Goal: Task Accomplishment & Management: Complete application form

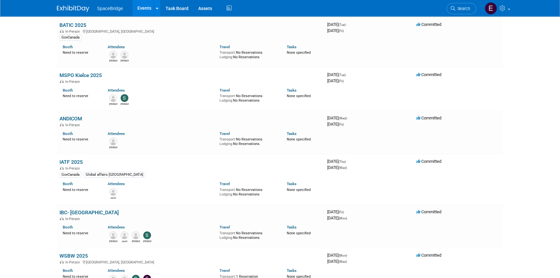
scroll to position [59, 0]
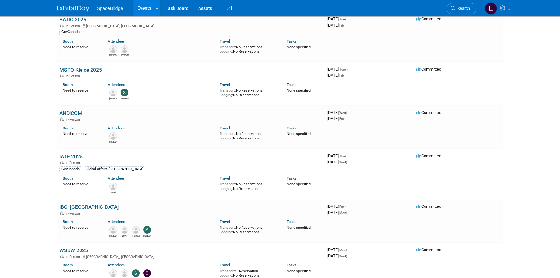
drag, startPoint x: 69, startPoint y: 157, endPoint x: 58, endPoint y: 158, distance: 10.7
click at [58, 158] on td "IATF 2025 In-Person GovCanada Global affairs Canada Booth Need to reserve Atten…" at bounding box center [191, 174] width 268 height 50
copy link "IATF 2025"
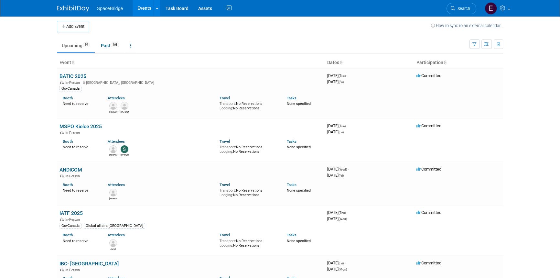
scroll to position [0, 0]
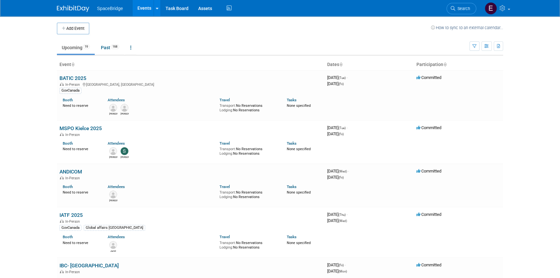
click at [69, 77] on link "BATIC 2025" at bounding box center [73, 78] width 27 height 6
click at [77, 214] on link "IATF 2025" at bounding box center [71, 215] width 23 height 6
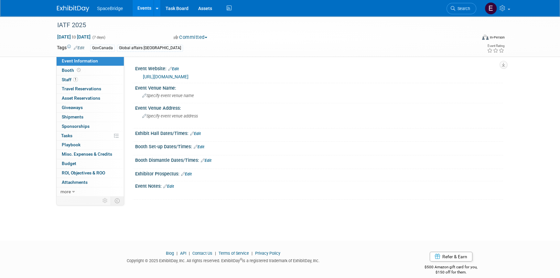
click at [189, 75] on link "https://2025.iatf.africa/newfront" at bounding box center [166, 76] width 46 height 5
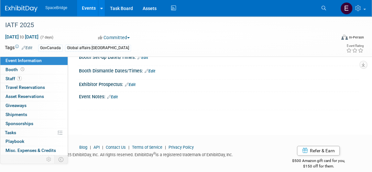
scroll to position [95, 0]
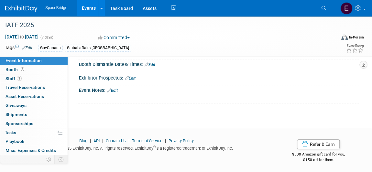
click at [115, 89] on link "Edit" at bounding box center [112, 90] width 11 height 5
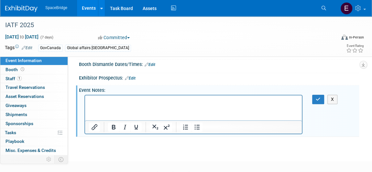
scroll to position [0, 0]
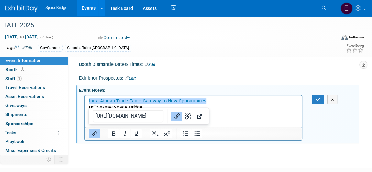
click at [265, 111] on html "﻿Intra-African Trade Fair – Gateway to New Opportunities User name: Space_Bridge" at bounding box center [193, 103] width 217 height 16
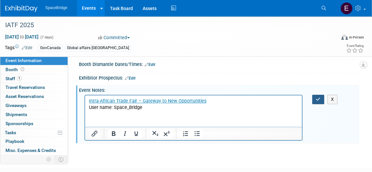
click at [318, 98] on icon "button" at bounding box center [318, 99] width 5 height 5
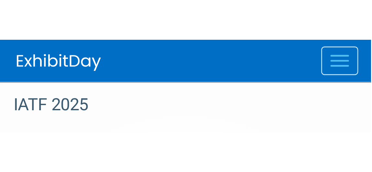
scroll to position [8, 0]
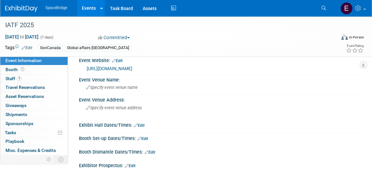
click at [126, 88] on span "Specify event venue name" at bounding box center [112, 87] width 52 height 5
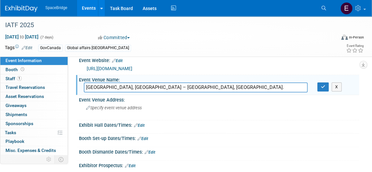
type input "Palais des Expositions, Maritime Pine – Algiers, Algeria."
click at [320, 87] on button "button" at bounding box center [323, 87] width 12 height 9
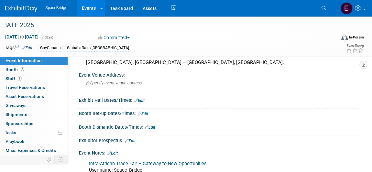
scroll to position [96, 0]
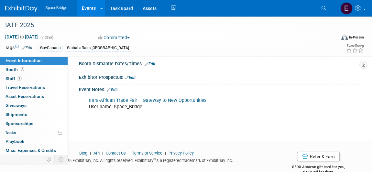
click at [118, 89] on link "Edit" at bounding box center [112, 90] width 11 height 5
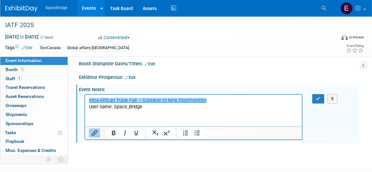
scroll to position [0, 0]
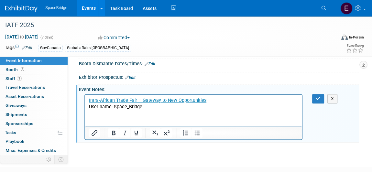
click at [153, 108] on p "Intra-African Trade Fair – Gateway to New Opportunities User name: Space_Bridge" at bounding box center [193, 103] width 209 height 13
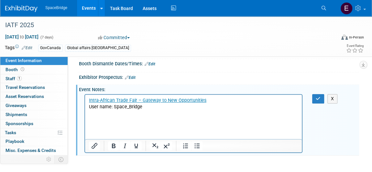
paste body "Rich Text Area. Press ALT-0 for help."
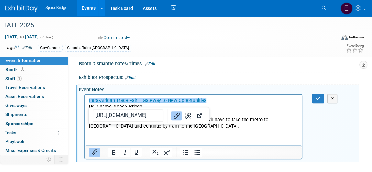
click at [238, 129] on html "﻿Intra-African Trade Fair – Gateway to New Opportunities User name: Space_Bridg…" at bounding box center [193, 111] width 217 height 35
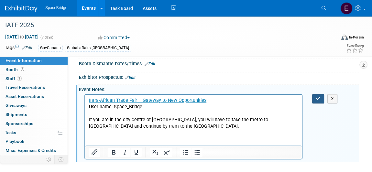
click at [319, 101] on button "button" at bounding box center [318, 98] width 12 height 9
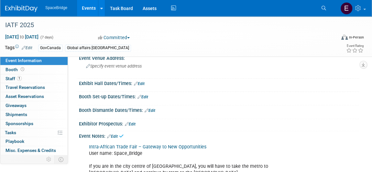
scroll to position [8, 0]
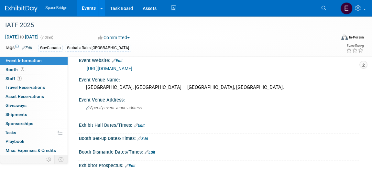
click at [141, 125] on link "Edit" at bounding box center [139, 125] width 11 height 5
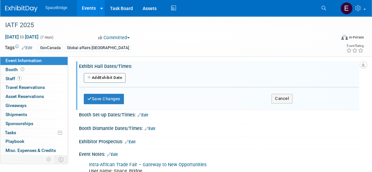
scroll to position [37, 0]
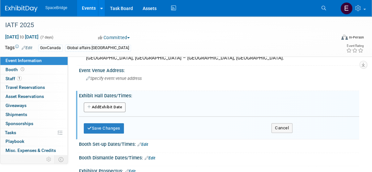
click at [109, 109] on button "Add Another Exhibit Date" at bounding box center [105, 108] width 42 height 10
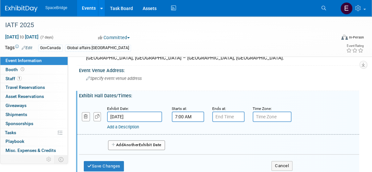
click at [191, 116] on input "7:00 AM" at bounding box center [188, 117] width 32 height 10
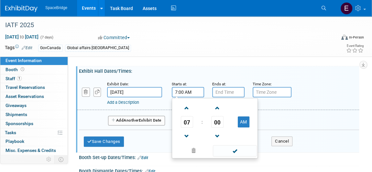
scroll to position [96, 0]
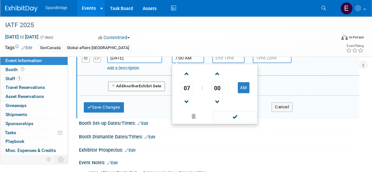
click at [184, 88] on span "07" at bounding box center [187, 88] width 12 height 12
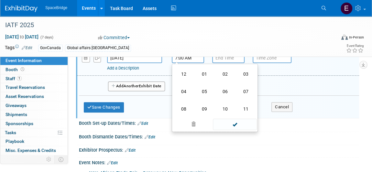
click at [230, 108] on td "10" at bounding box center [225, 108] width 21 height 17
type input "10:00 AM"
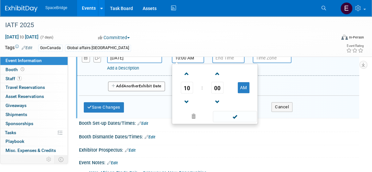
click at [239, 114] on span at bounding box center [235, 116] width 44 height 11
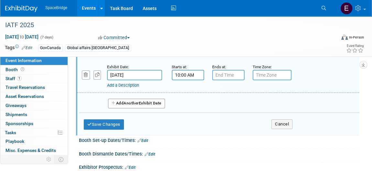
scroll to position [67, 0]
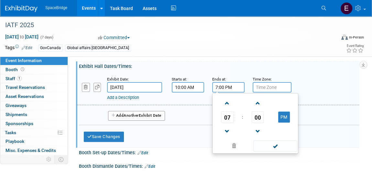
click at [221, 87] on input "7:00 PM" at bounding box center [228, 87] width 32 height 10
click at [227, 113] on span "07" at bounding box center [227, 117] width 12 height 12
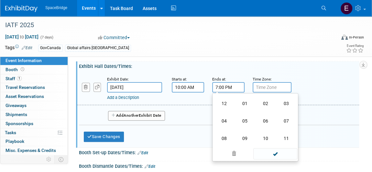
click at [246, 119] on td "05" at bounding box center [245, 120] width 21 height 17
type input "5:00 PM"
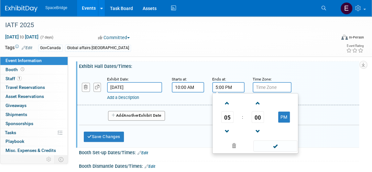
click at [282, 144] on span at bounding box center [275, 145] width 44 height 11
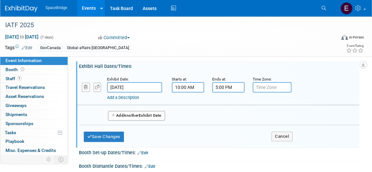
click at [145, 114] on button "Add Another Exhibit Date" at bounding box center [136, 116] width 57 height 10
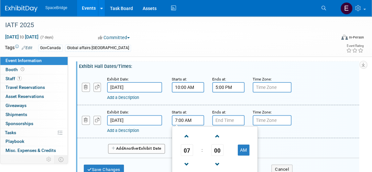
click at [190, 121] on input "7:00 AM" at bounding box center [188, 120] width 32 height 10
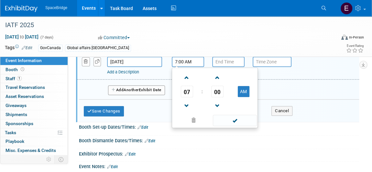
scroll to position [126, 0]
click at [182, 89] on span "07" at bounding box center [187, 91] width 12 height 12
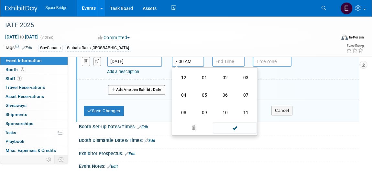
click at [226, 111] on td "10" at bounding box center [225, 112] width 21 height 17
type input "10:00 AM"
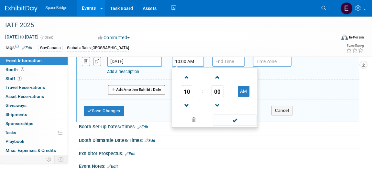
click at [240, 119] on span at bounding box center [235, 120] width 44 height 11
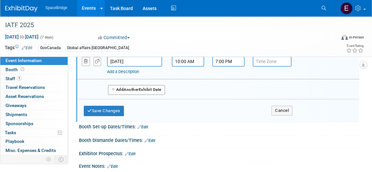
click at [234, 60] on input "7:00 PM" at bounding box center [228, 61] width 32 height 10
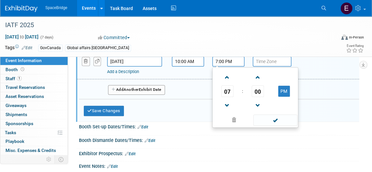
click at [224, 88] on span "07" at bounding box center [227, 91] width 12 height 12
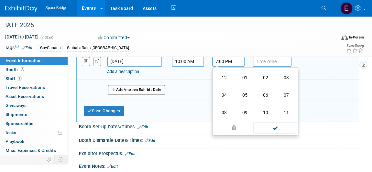
click at [247, 95] on td "05" at bounding box center [245, 94] width 21 height 17
type input "5:00 PM"
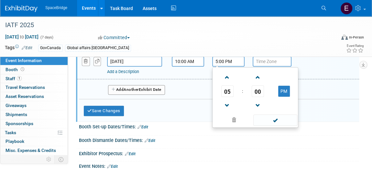
click at [273, 123] on span at bounding box center [275, 120] width 44 height 11
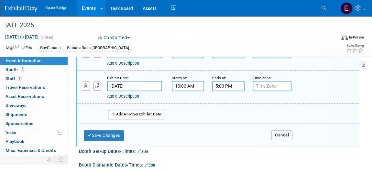
scroll to position [67, 0]
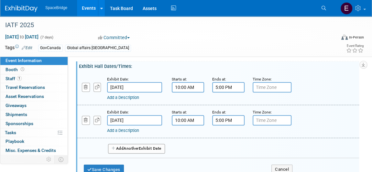
click at [137, 147] on span "Another" at bounding box center [131, 148] width 15 height 5
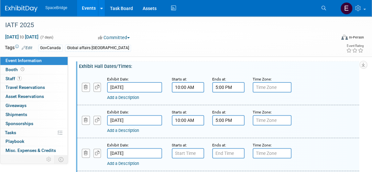
scroll to position [96, 0]
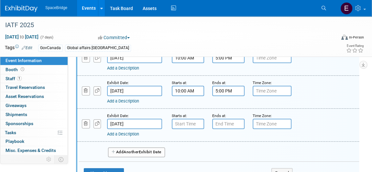
click at [148, 151] on button "Add Another Exhibit Date" at bounding box center [136, 153] width 57 height 10
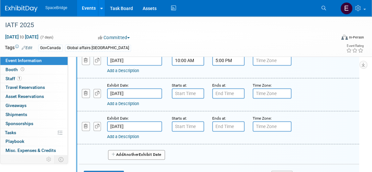
scroll to position [155, 0]
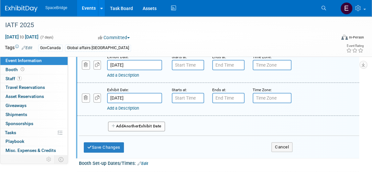
click at [136, 124] on span "Another" at bounding box center [131, 126] width 15 height 5
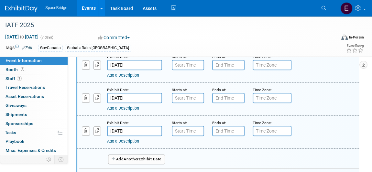
click at [143, 159] on button "Add Another Exhibit Date" at bounding box center [136, 160] width 57 height 10
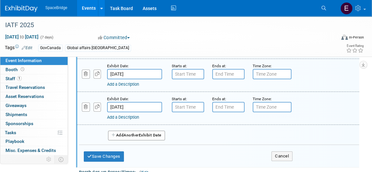
scroll to position [214, 0]
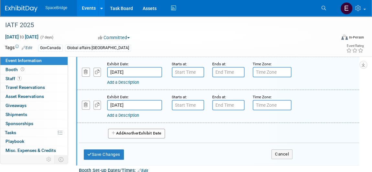
click at [131, 134] on span "Another" at bounding box center [131, 133] width 15 height 5
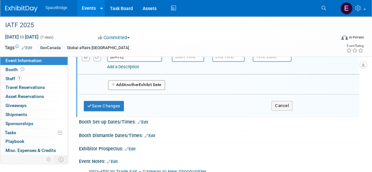
scroll to position [265, 0]
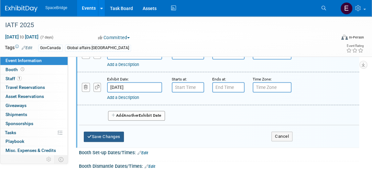
drag, startPoint x: 102, startPoint y: 135, endPoint x: 131, endPoint y: 136, distance: 29.1
click at [102, 135] on button "Save Changes" at bounding box center [104, 137] width 40 height 10
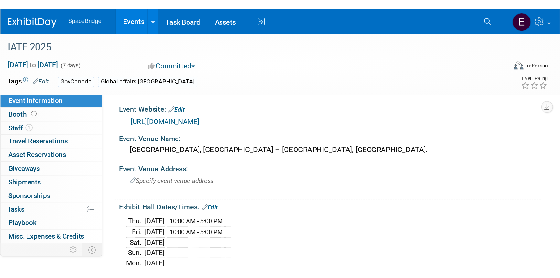
scroll to position [0, 0]
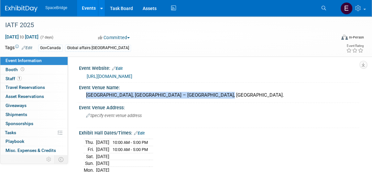
drag, startPoint x: 207, startPoint y: 96, endPoint x: 85, endPoint y: 94, distance: 122.0
click at [85, 94] on div "Palais des Expositions, Maritime Pine – Algiers, Algeria." at bounding box center [219, 95] width 271 height 10
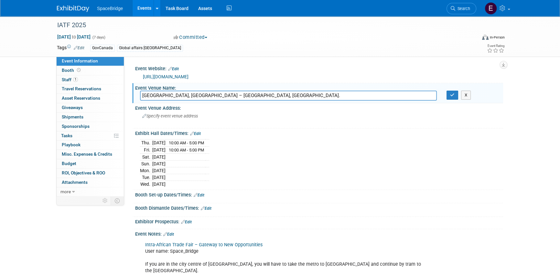
drag, startPoint x: 266, startPoint y: 94, endPoint x: 141, endPoint y: 92, distance: 124.9
click at [136, 93] on div "Palais des Expositions, Maritime Pine – Algiers, Algeria." at bounding box center [288, 96] width 307 height 10
click at [74, 6] on img at bounding box center [73, 9] width 32 height 6
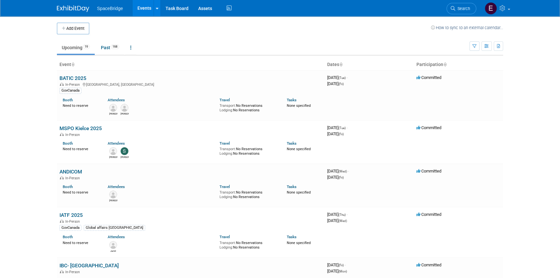
click at [74, 77] on link "BATIC 2025" at bounding box center [73, 78] width 27 height 6
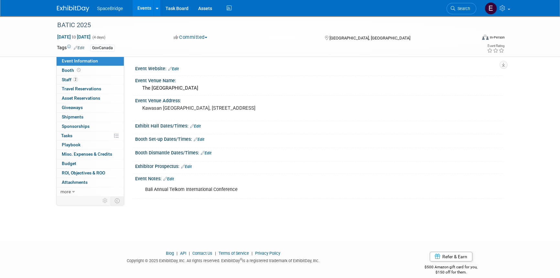
click at [199, 125] on link "Edit" at bounding box center [195, 126] width 11 height 5
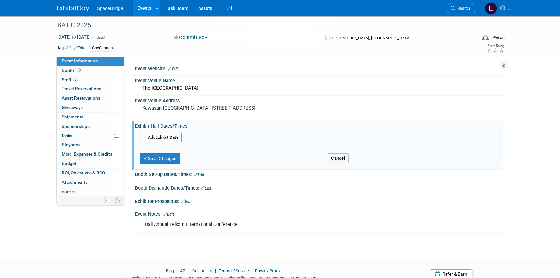
click at [172, 138] on button "Add Another Exhibit Date" at bounding box center [161, 138] width 42 height 10
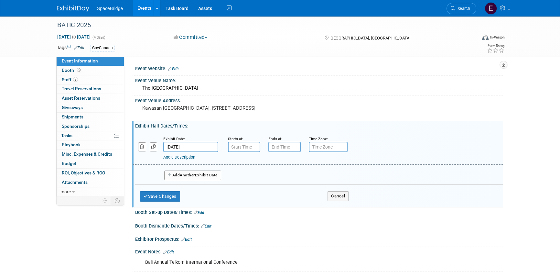
click at [180, 156] on link "Add a Description" at bounding box center [179, 157] width 32 height 5
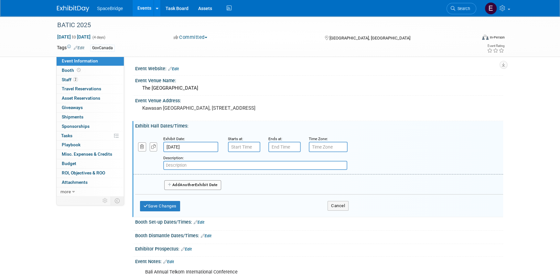
click at [80, 145] on span "Playbook 0" at bounding box center [71, 144] width 19 height 5
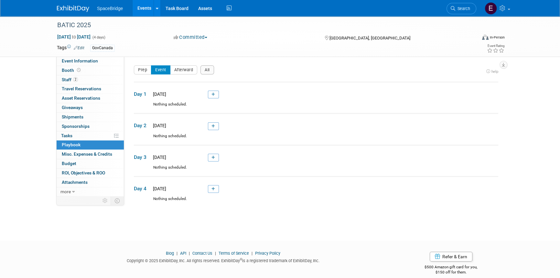
click at [214, 92] on link at bounding box center [213, 95] width 11 height 8
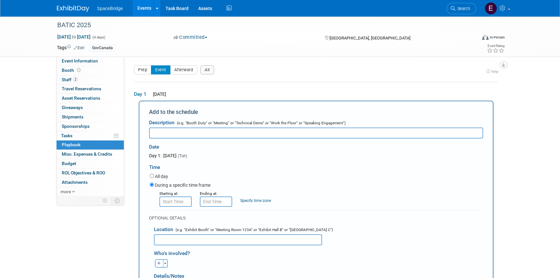
click at [76, 69] on span at bounding box center [79, 70] width 6 height 5
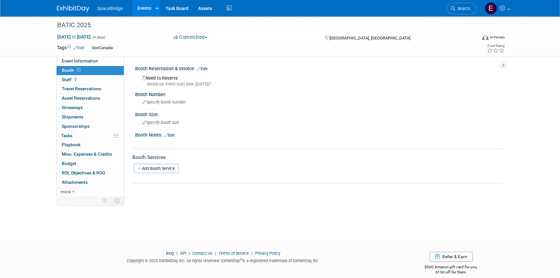
click at [82, 59] on span "Event Information" at bounding box center [80, 60] width 36 height 5
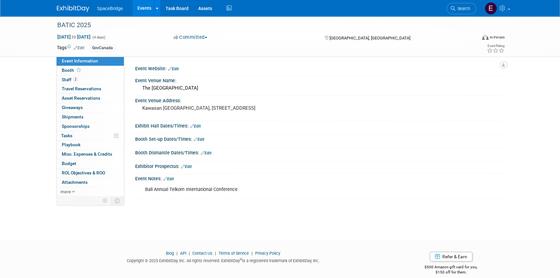
click at [195, 125] on link "Edit" at bounding box center [195, 126] width 11 height 5
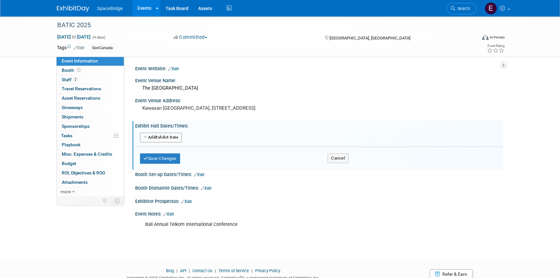
click at [165, 137] on button "Add Another Exhibit Date" at bounding box center [161, 138] width 42 height 10
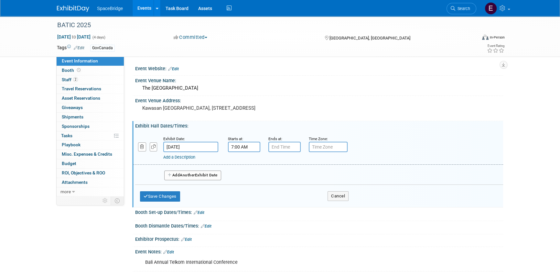
click at [254, 148] on input "7:00 AM" at bounding box center [244, 147] width 32 height 10
click at [244, 177] on span "07" at bounding box center [243, 177] width 12 height 12
click at [278, 198] on td "10" at bounding box center [281, 197] width 21 height 17
type input "10:00 AM"
drag, startPoint x: 296, startPoint y: 206, endPoint x: 294, endPoint y: 201, distance: 5.8
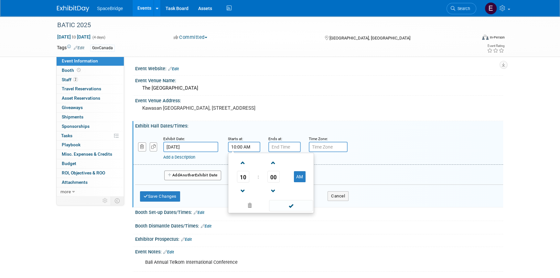
click at [295, 204] on span at bounding box center [291, 205] width 44 height 11
click at [279, 145] on input "7:00 PM" at bounding box center [285, 147] width 32 height 10
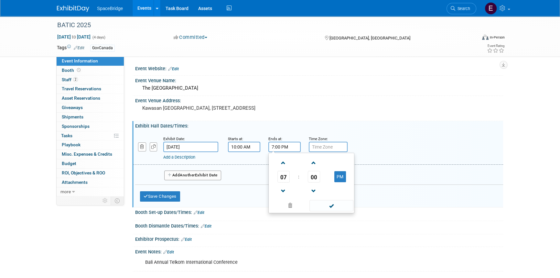
click at [283, 177] on span "07" at bounding box center [284, 177] width 12 height 12
click at [299, 181] on td "05" at bounding box center [301, 180] width 21 height 17
type input "5:00 PM"
click at [332, 207] on span at bounding box center [332, 205] width 44 height 11
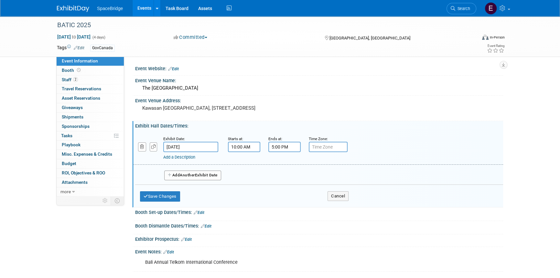
click at [202, 178] on button "Add Another Exhibit Date" at bounding box center [192, 176] width 57 height 10
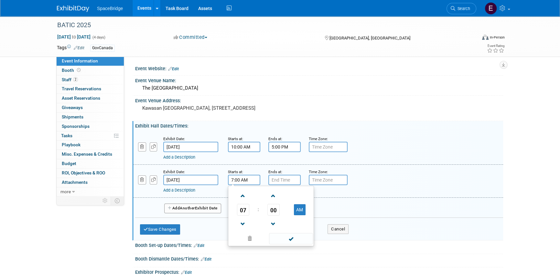
click at [239, 182] on input "7:00 AM" at bounding box center [244, 180] width 32 height 10
click at [243, 206] on span "07" at bounding box center [243, 210] width 12 height 12
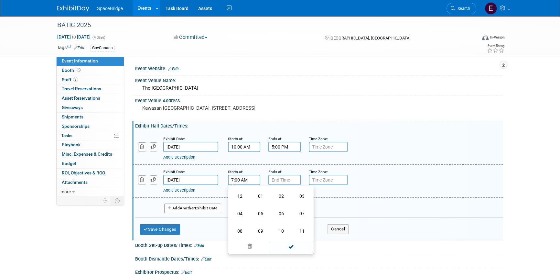
click at [243, 228] on td "08" at bounding box center [240, 230] width 21 height 17
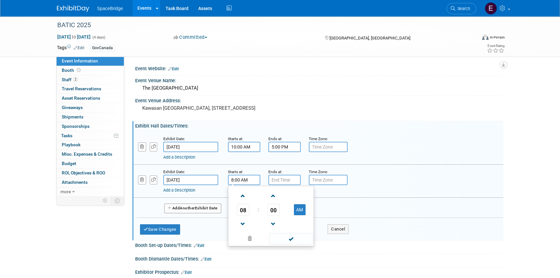
click at [273, 208] on span "00" at bounding box center [274, 210] width 12 height 12
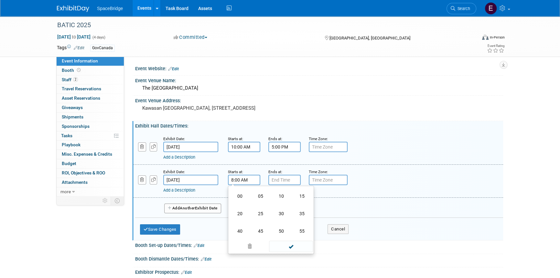
click at [259, 231] on td "45" at bounding box center [260, 230] width 21 height 17
type input "8:45 AM"
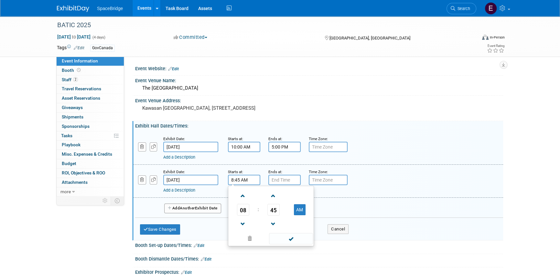
drag, startPoint x: 299, startPoint y: 239, endPoint x: 290, endPoint y: 229, distance: 14.0
click at [299, 239] on span at bounding box center [291, 238] width 44 height 11
click at [283, 181] on input "7:00 PM" at bounding box center [285, 180] width 32 height 10
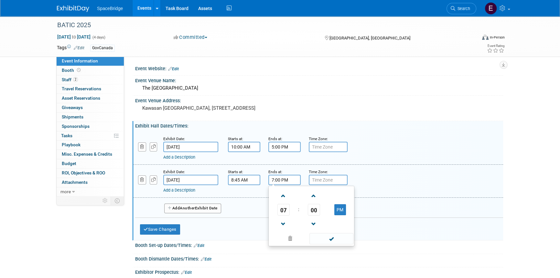
drag, startPoint x: 280, startPoint y: 202, endPoint x: 285, endPoint y: 208, distance: 7.6
click at [280, 204] on table "07 : 00 PM" at bounding box center [311, 209] width 83 height 45
click at [280, 208] on span "07" at bounding box center [284, 210] width 12 height 12
click at [300, 214] on td "05" at bounding box center [301, 213] width 21 height 17
type input "5:00 PM"
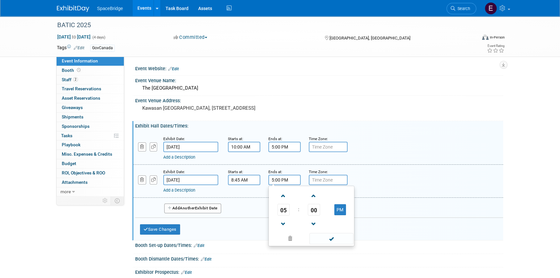
click at [331, 239] on span at bounding box center [332, 238] width 44 height 11
click at [199, 207] on button "Add Another Exhibit Date" at bounding box center [192, 209] width 57 height 10
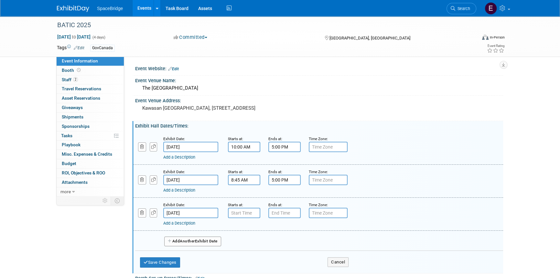
click at [201, 211] on input "[DATE]" at bounding box center [190, 213] width 55 height 10
click at [248, 215] on input "7:00 AM" at bounding box center [244, 213] width 32 height 10
click at [242, 241] on span "07" at bounding box center [243, 243] width 12 height 12
click at [281, 261] on td "10" at bounding box center [281, 263] width 21 height 17
type input "10:00 AM"
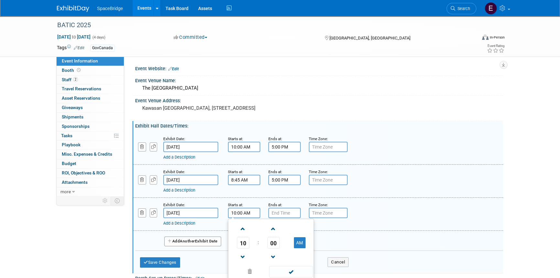
click at [293, 269] on span at bounding box center [291, 271] width 44 height 11
drag, startPoint x: 284, startPoint y: 215, endPoint x: 290, endPoint y: 217, distance: 6.5
click at [284, 215] on input "7:00 PM" at bounding box center [285, 213] width 32 height 10
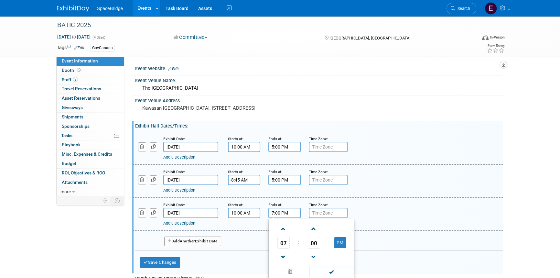
click at [283, 242] on span "07" at bounding box center [284, 243] width 12 height 12
click at [302, 246] on td "05" at bounding box center [301, 246] width 21 height 17
type input "5:00 PM"
click at [345, 268] on span at bounding box center [332, 271] width 44 height 11
click at [76, 143] on span "Playbook 0" at bounding box center [71, 144] width 19 height 5
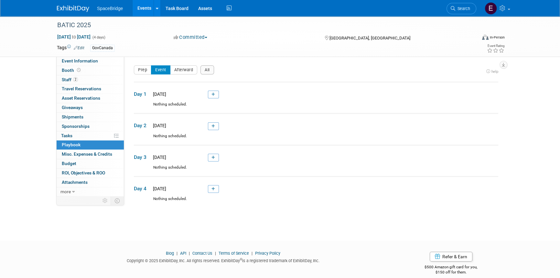
click at [216, 97] on link at bounding box center [213, 95] width 11 height 8
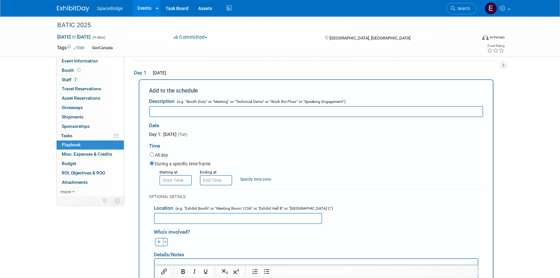
click at [176, 108] on input "text" at bounding box center [316, 111] width 334 height 11
paste input "Registration"
type input "Registration"
type input "8:00 AM"
click at [179, 179] on input "8:00 AM" at bounding box center [176, 180] width 32 height 10
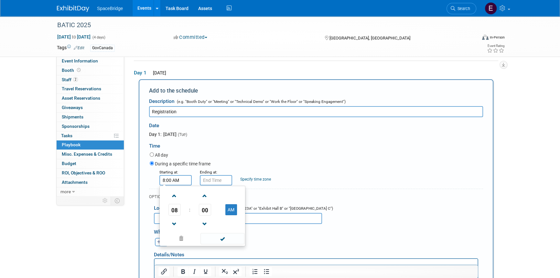
drag, startPoint x: 229, startPoint y: 242, endPoint x: 227, endPoint y: 239, distance: 3.3
click at [228, 240] on span at bounding box center [223, 238] width 44 height 11
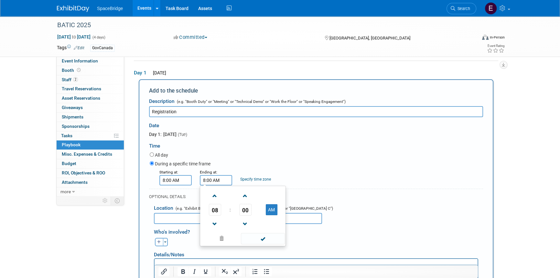
click at [216, 181] on input "8:00 AM" at bounding box center [216, 180] width 32 height 10
click at [215, 210] on span "08" at bounding box center [215, 210] width 12 height 12
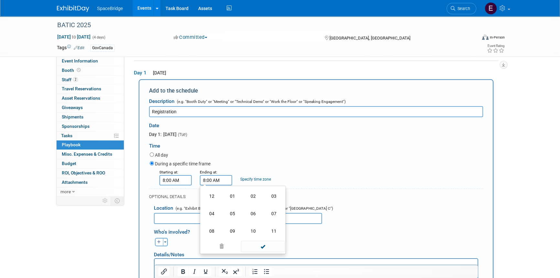
drag, startPoint x: 255, startPoint y: 233, endPoint x: 261, endPoint y: 234, distance: 6.3
click at [255, 233] on td "10" at bounding box center [253, 230] width 21 height 17
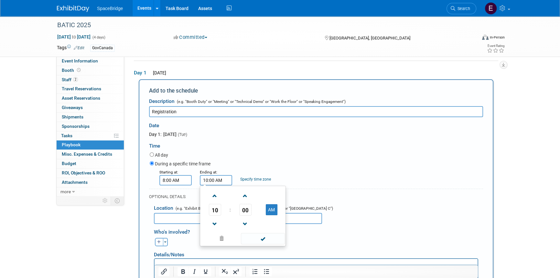
click at [270, 209] on button "AM" at bounding box center [272, 209] width 12 height 11
type input "10:00 PM"
click at [271, 241] on span at bounding box center [263, 238] width 44 height 11
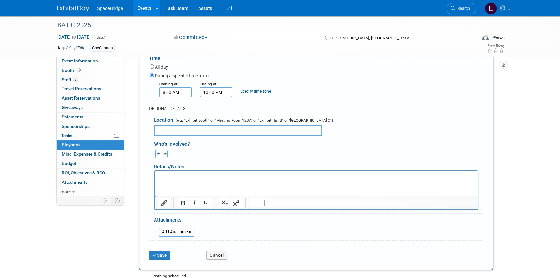
scroll to position [110, 0]
click at [164, 254] on button "Save" at bounding box center [159, 254] width 21 height 9
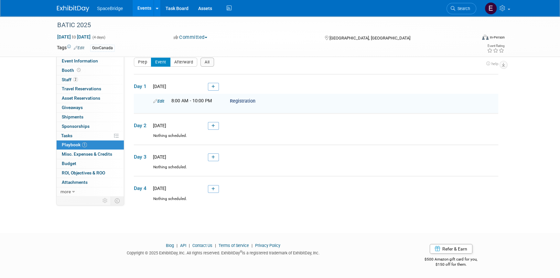
scroll to position [0, 0]
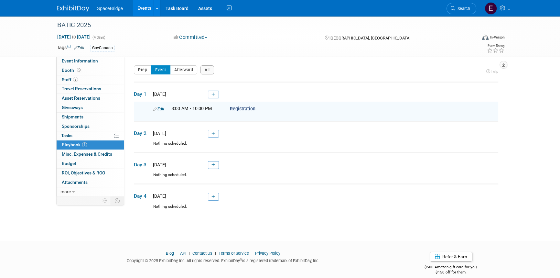
click at [216, 94] on link at bounding box center [213, 95] width 11 height 8
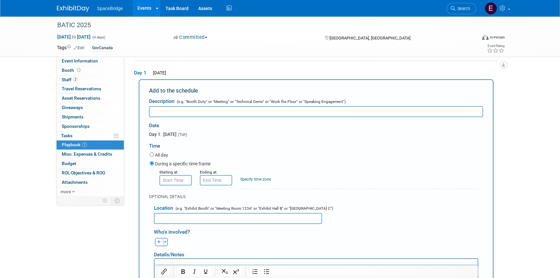
click at [225, 109] on input "text" at bounding box center [316, 111] width 334 height 11
paste input "Exhibition & Meeting"
type input "Exhibition & Meeting"
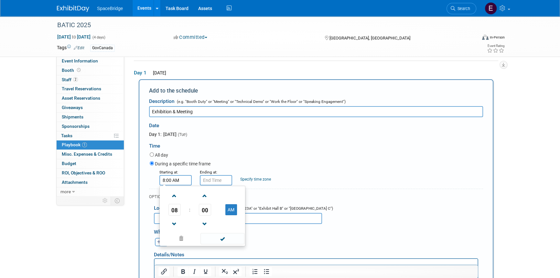
click at [182, 181] on input "8:00 AM" at bounding box center [176, 180] width 32 height 10
click at [175, 211] on span "08" at bounding box center [175, 210] width 12 height 12
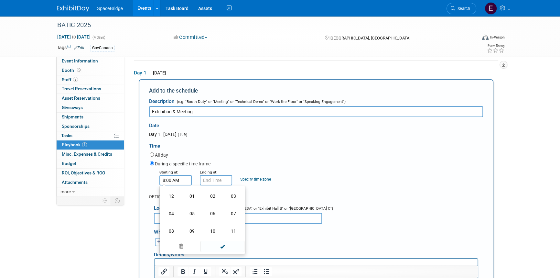
click at [209, 230] on td "10" at bounding box center [213, 230] width 21 height 17
type input "10:00 AM"
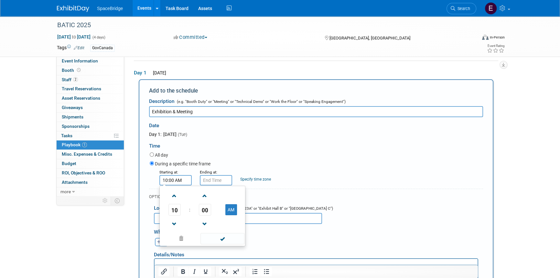
click at [228, 241] on span at bounding box center [223, 238] width 44 height 11
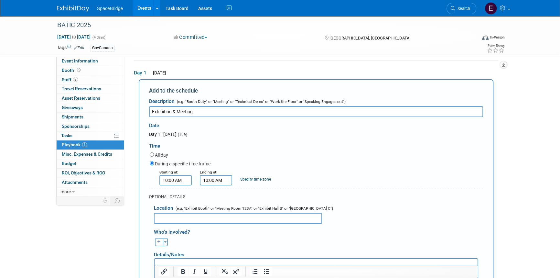
click at [215, 176] on input "10:00 AM" at bounding box center [216, 180] width 32 height 10
click at [209, 209] on span "10" at bounding box center [215, 210] width 12 height 12
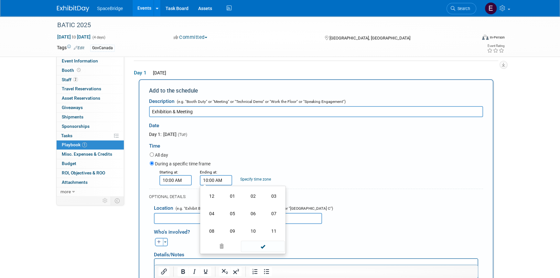
drag, startPoint x: 227, startPoint y: 213, endPoint x: 248, endPoint y: 222, distance: 22.4
click at [229, 214] on td "05" at bounding box center [232, 213] width 21 height 17
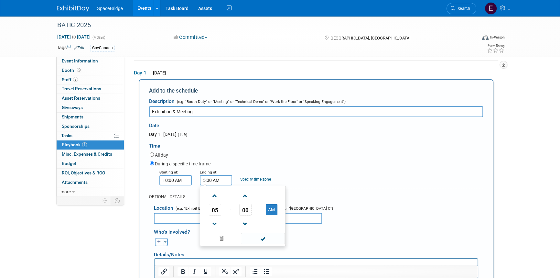
click at [270, 216] on td at bounding box center [272, 224] width 26 height 17
drag, startPoint x: 272, startPoint y: 205, endPoint x: 275, endPoint y: 207, distance: 4.0
click at [272, 205] on button "AM" at bounding box center [272, 209] width 12 height 11
type input "5:00 PM"
click at [268, 239] on span at bounding box center [263, 238] width 44 height 11
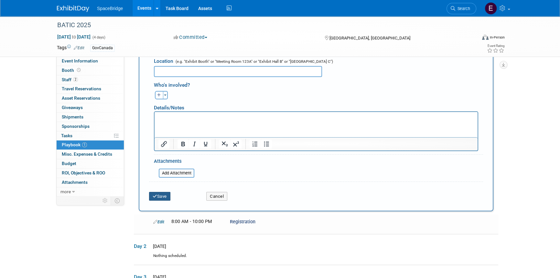
drag, startPoint x: 153, startPoint y: 194, endPoint x: 177, endPoint y: 194, distance: 24.3
click at [153, 194] on icon "submit" at bounding box center [155, 196] width 5 height 4
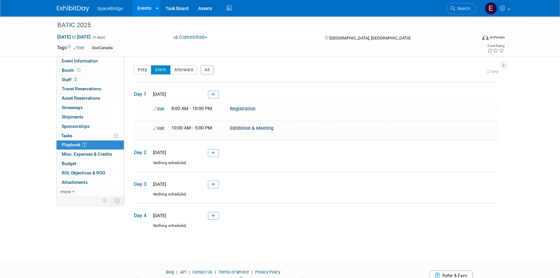
click at [213, 93] on icon at bounding box center [214, 95] width 4 height 4
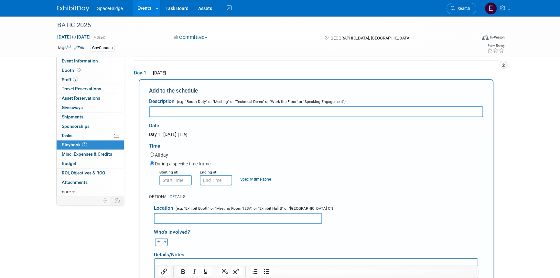
paste input "Press Conference"
type input "Press Conference"
click at [180, 180] on input "8:00 AM" at bounding box center [176, 180] width 32 height 10
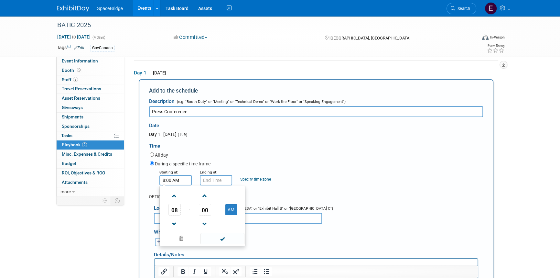
click at [176, 210] on span "08" at bounding box center [175, 210] width 12 height 12
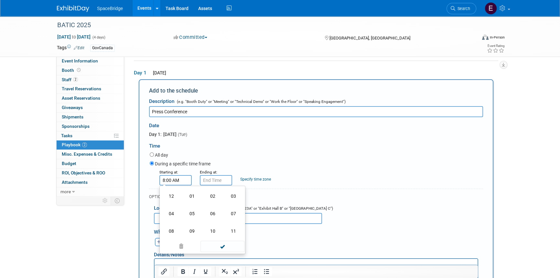
click at [175, 214] on td "04" at bounding box center [171, 213] width 21 height 17
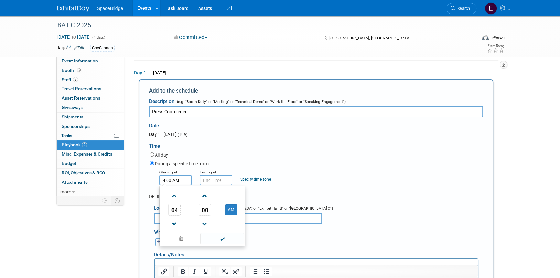
click at [230, 206] on button "AM" at bounding box center [232, 209] width 12 height 11
type input "4:00 PM"
click at [226, 241] on span at bounding box center [223, 238] width 44 height 11
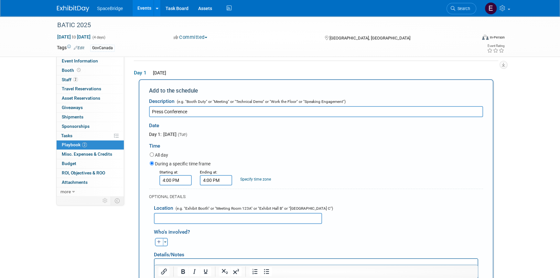
click at [211, 180] on input "4:00 PM" at bounding box center [216, 180] width 32 height 10
click at [216, 211] on span "04" at bounding box center [215, 210] width 12 height 12
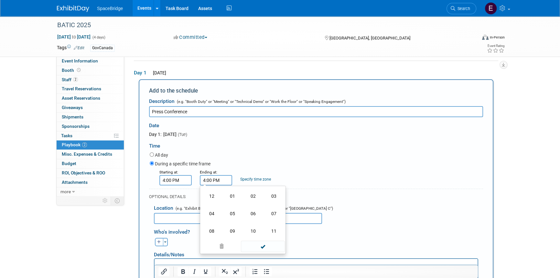
click at [230, 215] on td "05" at bounding box center [232, 213] width 21 height 17
type input "5:00 PM"
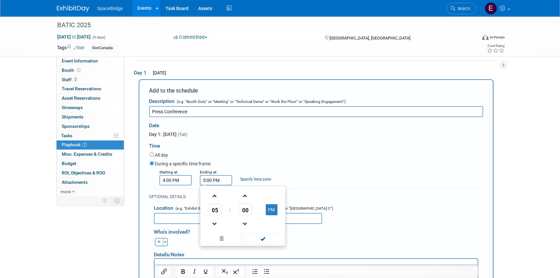
click at [273, 239] on span at bounding box center [263, 238] width 44 height 11
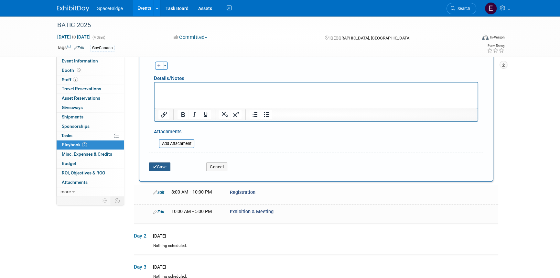
click at [160, 167] on button "Save" at bounding box center [159, 166] width 21 height 9
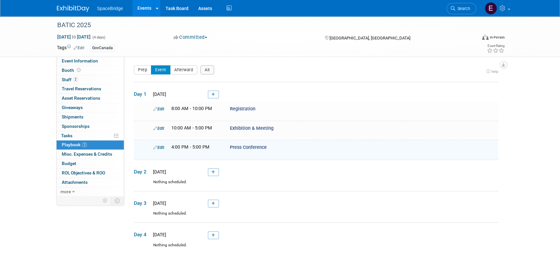
click at [216, 94] on link at bounding box center [213, 95] width 11 height 8
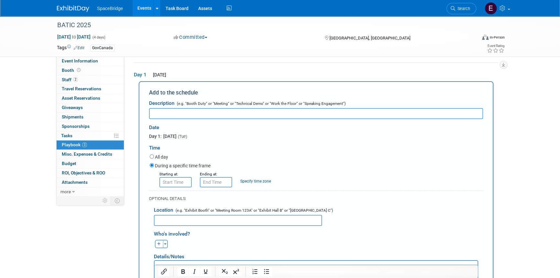
scroll to position [21, 0]
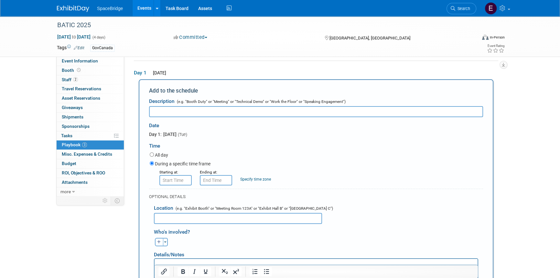
click at [263, 110] on input "text" at bounding box center [316, 111] width 334 height 11
paste input "Warm up Cocktails"
type input "Warm up Cocktails"
click at [178, 181] on input "8:00 AM" at bounding box center [176, 180] width 32 height 10
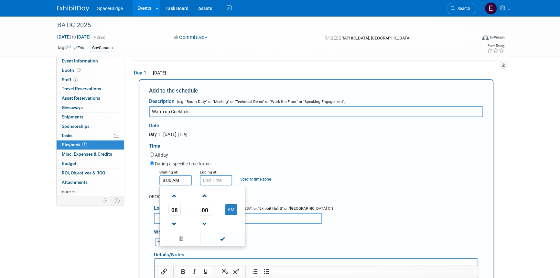
click at [178, 210] on span "08" at bounding box center [175, 210] width 12 height 12
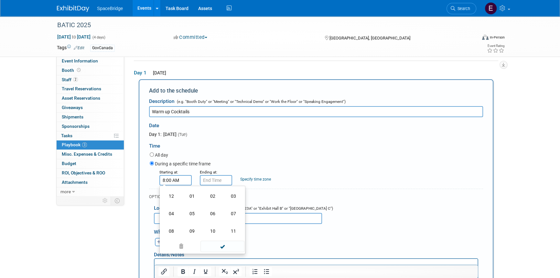
click at [172, 213] on td "04" at bounding box center [171, 213] width 21 height 17
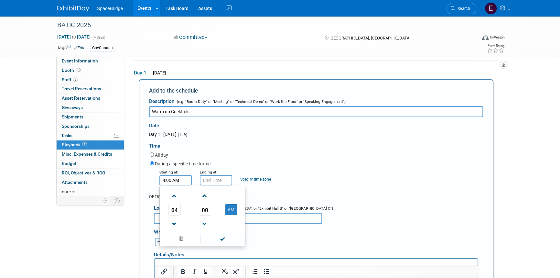
click at [231, 210] on button "AM" at bounding box center [232, 209] width 12 height 11
type input "4:00 PM"
drag, startPoint x: 227, startPoint y: 239, endPoint x: 220, endPoint y: 230, distance: 11.1
click at [227, 238] on span at bounding box center [223, 238] width 44 height 11
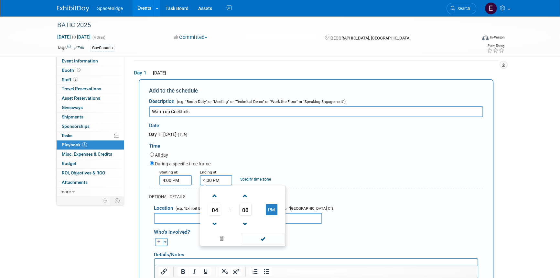
click at [218, 181] on input "4:00 PM" at bounding box center [216, 180] width 32 height 10
click at [214, 210] on span "04" at bounding box center [215, 210] width 12 height 12
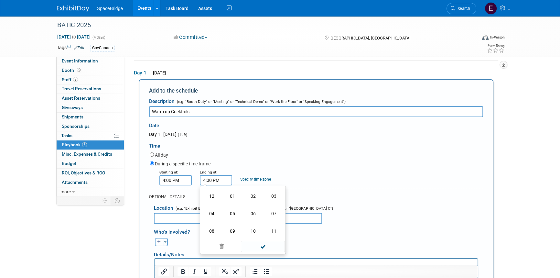
click at [246, 214] on td "06" at bounding box center [253, 213] width 21 height 17
type input "6:00 PM"
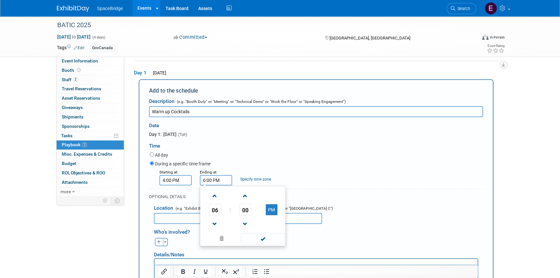
click at [266, 239] on span at bounding box center [263, 238] width 44 height 11
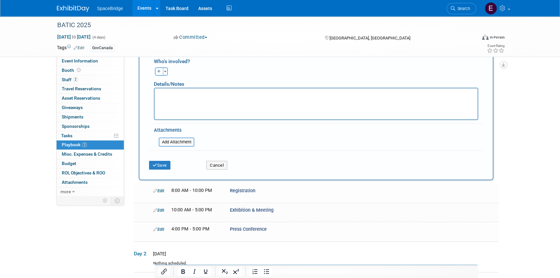
scroll to position [227, 0]
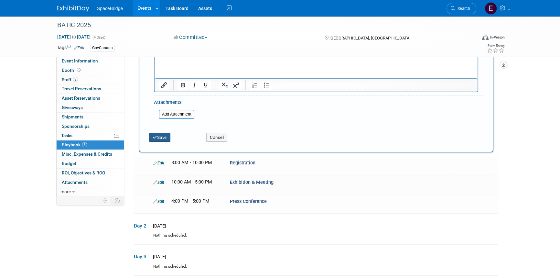
click at [162, 133] on button "Save" at bounding box center [159, 137] width 21 height 9
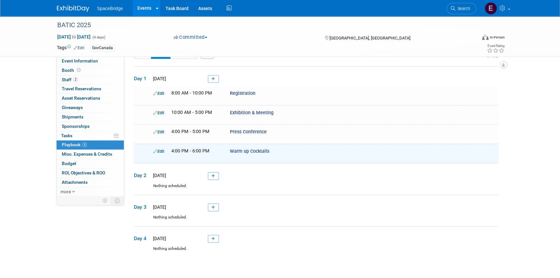
click at [217, 77] on link at bounding box center [213, 79] width 11 height 8
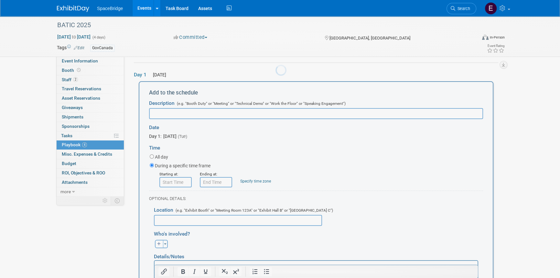
scroll to position [21, 0]
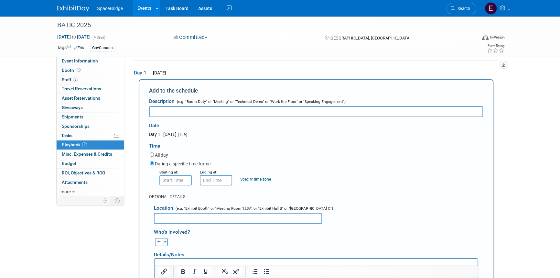
paste input "Welcome Dinner"
type input "Welcome Dinner"
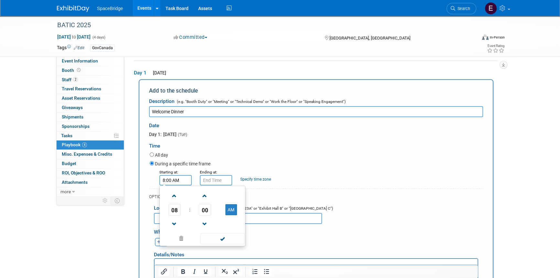
click at [177, 181] on input "8:00 AM" at bounding box center [176, 180] width 32 height 10
drag, startPoint x: 175, startPoint y: 211, endPoint x: 188, endPoint y: 217, distance: 14.8
click at [175, 211] on span "08" at bounding box center [175, 210] width 12 height 12
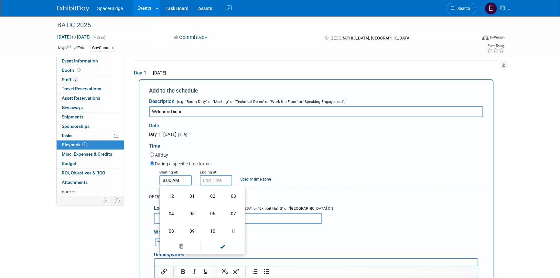
click at [236, 207] on td "07" at bounding box center [233, 213] width 21 height 17
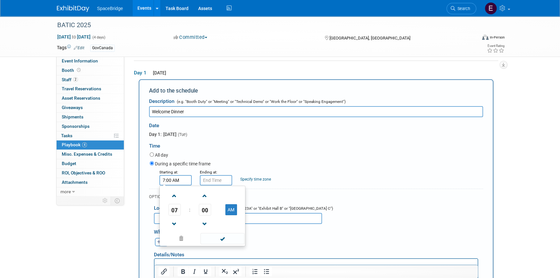
click at [231, 202] on td at bounding box center [231, 195] width 26 height 17
click at [231, 209] on button "AM" at bounding box center [232, 209] width 12 height 11
type input "7:00 PM"
drag, startPoint x: 228, startPoint y: 241, endPoint x: 226, endPoint y: 236, distance: 5.2
click at [228, 240] on span at bounding box center [223, 238] width 44 height 11
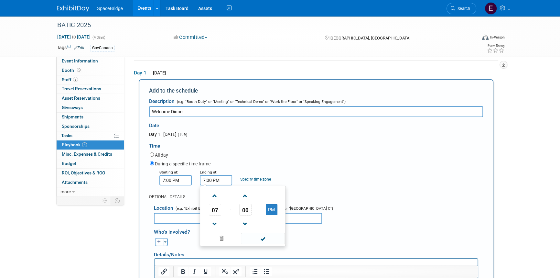
click at [224, 178] on input "7:00 PM" at bounding box center [216, 180] width 32 height 10
click at [214, 209] on span "07" at bounding box center [215, 210] width 12 height 12
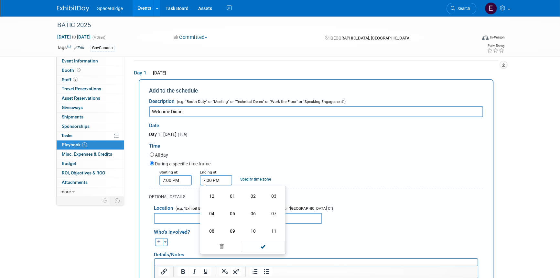
click at [232, 230] on td "09" at bounding box center [232, 230] width 21 height 17
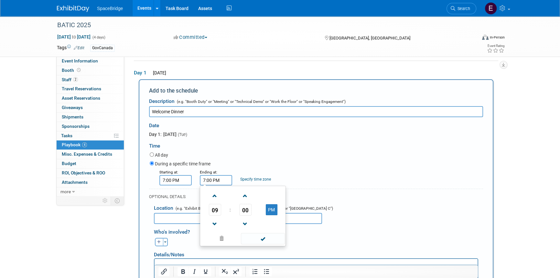
type input "9:00 PM"
click at [261, 239] on span at bounding box center [263, 238] width 44 height 11
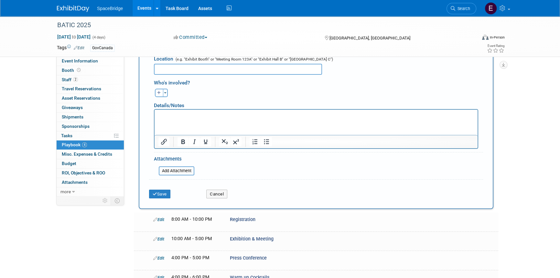
scroll to position [198, 0]
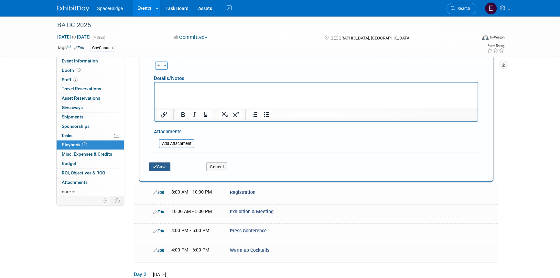
drag, startPoint x: 162, startPoint y: 164, endPoint x: 175, endPoint y: 167, distance: 13.0
click at [163, 164] on button "Save" at bounding box center [159, 166] width 21 height 9
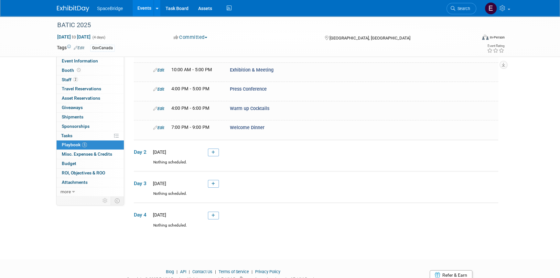
scroll to position [59, 0]
click at [215, 150] on icon at bounding box center [214, 152] width 4 height 4
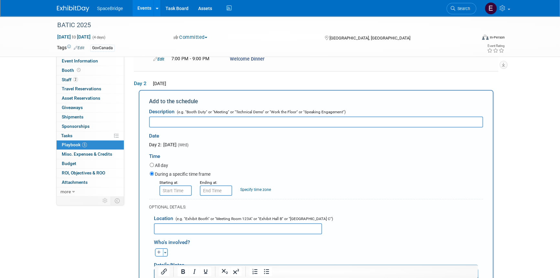
scroll to position [136, 0]
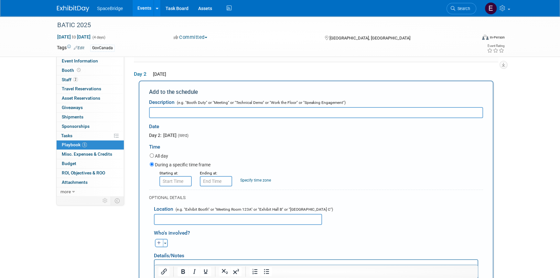
click at [199, 107] on input "text" at bounding box center [316, 112] width 334 height 11
paste input "Group Photo"
type input "Group Photo"
click at [366, 156] on div "All day" at bounding box center [317, 156] width 334 height 9
click at [174, 180] on input "8:00 AM" at bounding box center [176, 181] width 32 height 10
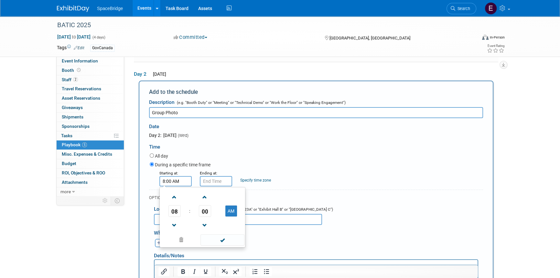
click at [203, 209] on span "00" at bounding box center [205, 211] width 12 height 12
click at [217, 215] on td "30" at bounding box center [213, 214] width 21 height 17
type input "8:30 AM"
click at [228, 239] on span at bounding box center [223, 239] width 44 height 11
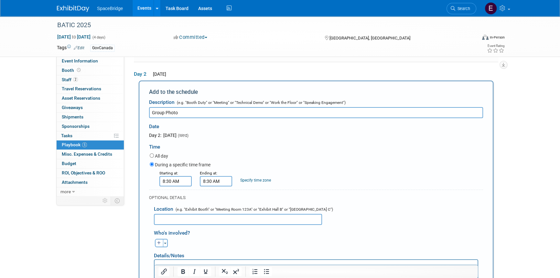
click at [217, 179] on input "8:30 AM" at bounding box center [216, 181] width 32 height 10
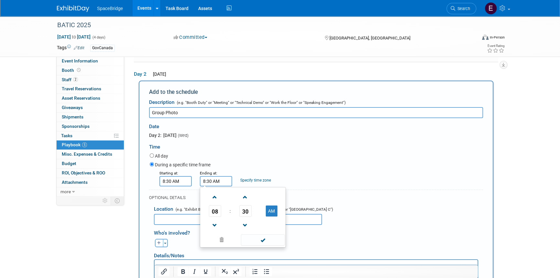
click at [243, 210] on span "30" at bounding box center [245, 211] width 12 height 12
click at [233, 228] on td "45" at bounding box center [232, 232] width 21 height 17
type input "8:45 AM"
click at [270, 239] on span at bounding box center [263, 239] width 44 height 11
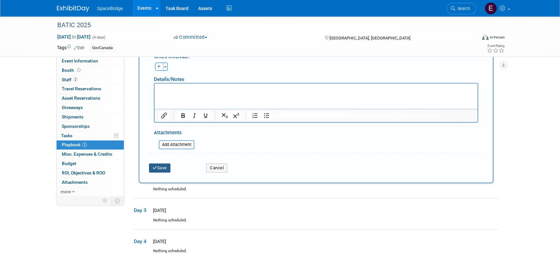
drag, startPoint x: 159, startPoint y: 164, endPoint x: 170, endPoint y: 166, distance: 11.4
click at [160, 165] on button "Save" at bounding box center [159, 167] width 21 height 9
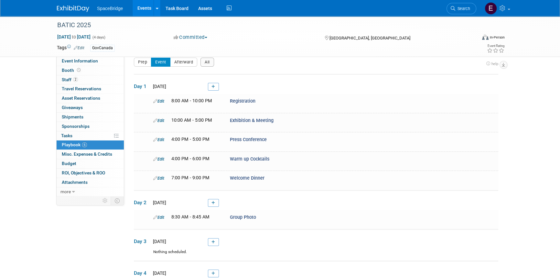
scroll to position [90, 0]
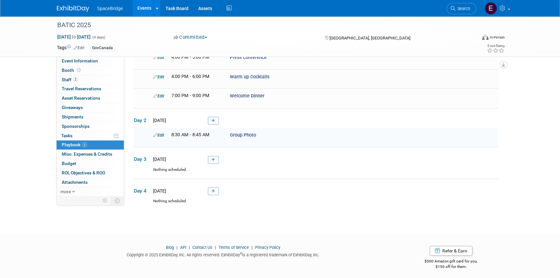
click at [214, 119] on icon at bounding box center [214, 121] width 4 height 4
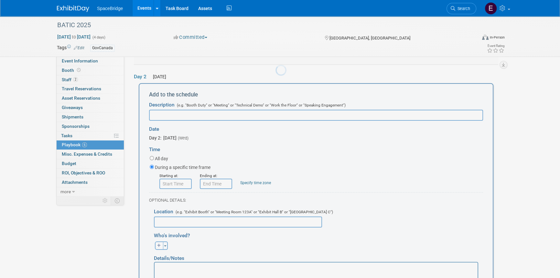
scroll to position [0, 0]
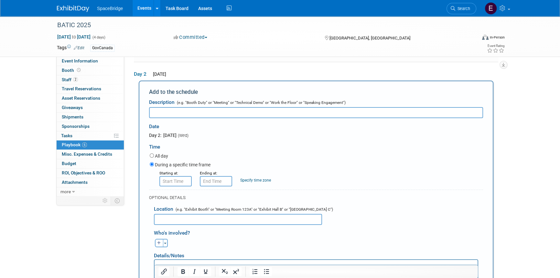
click at [165, 107] on input "text" at bounding box center [316, 112] width 334 height 11
paste input "Conference Day 1"
type input "Conference Day 1"
click at [180, 182] on input "8:00 AM" at bounding box center [176, 181] width 32 height 10
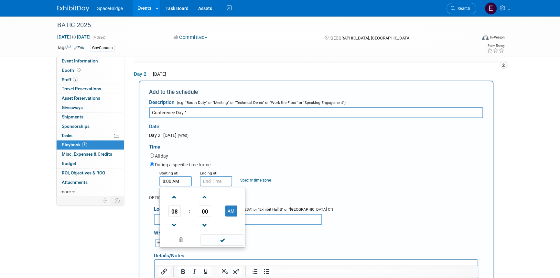
click at [173, 210] on span "08" at bounding box center [175, 211] width 12 height 12
click at [196, 227] on td "09" at bounding box center [192, 232] width 21 height 17
type input "9:00 AM"
drag, startPoint x: 225, startPoint y: 238, endPoint x: 218, endPoint y: 223, distance: 16.5
click at [225, 238] on span at bounding box center [223, 239] width 44 height 11
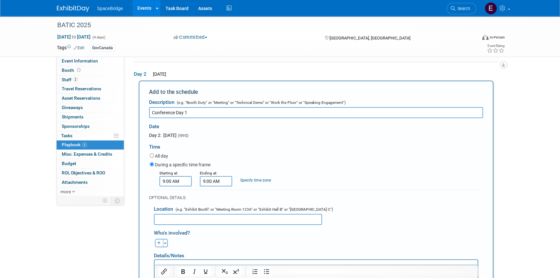
click at [220, 176] on input "9:00 AM" at bounding box center [216, 181] width 32 height 10
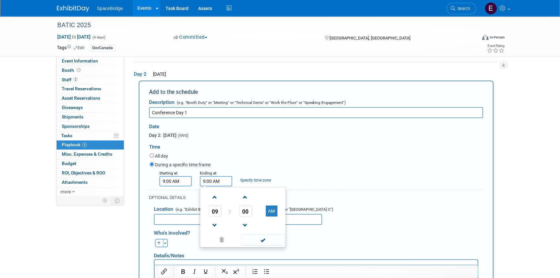
drag, startPoint x: 214, startPoint y: 207, endPoint x: 228, endPoint y: 220, distance: 19.7
click at [214, 207] on span "09" at bounding box center [215, 211] width 12 height 12
click at [210, 195] on td "12" at bounding box center [212, 197] width 21 height 17
click at [269, 210] on button "AM" at bounding box center [272, 210] width 12 height 11
type input "12:00 PM"
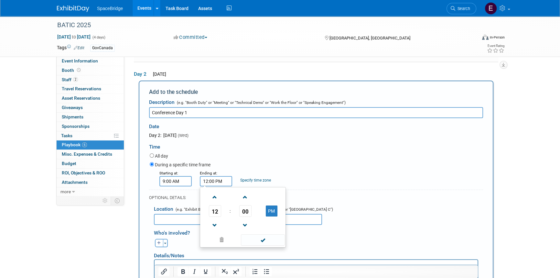
click at [268, 234] on span at bounding box center [263, 239] width 44 height 11
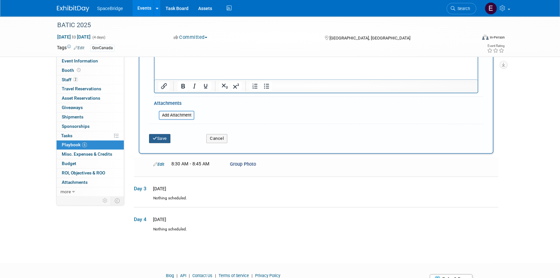
click at [161, 136] on button "Save" at bounding box center [159, 138] width 21 height 9
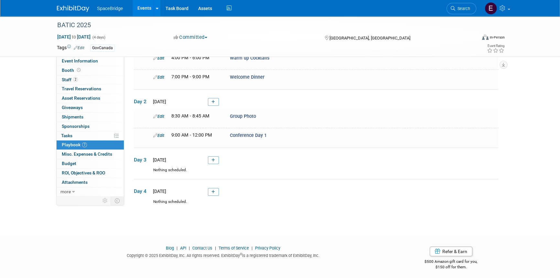
scroll to position [79, 0]
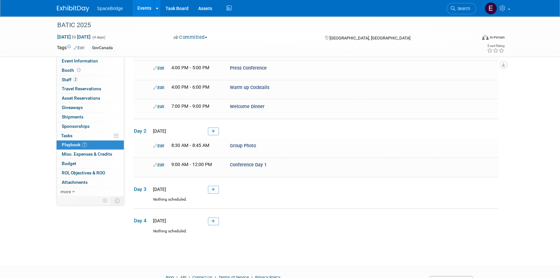
click at [213, 130] on icon at bounding box center [214, 131] width 4 height 4
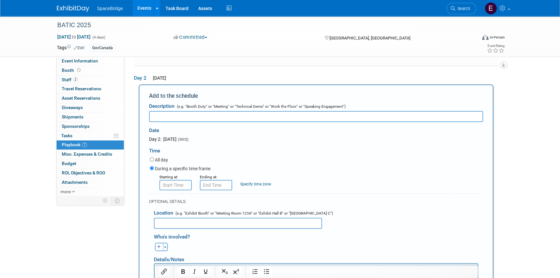
scroll to position [136, 0]
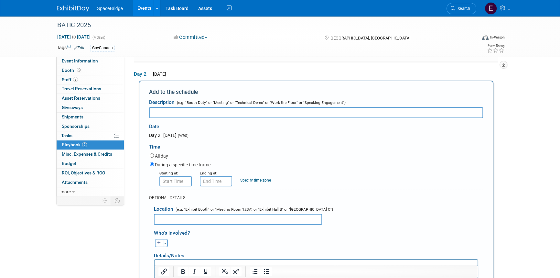
paste input "Gala Dinner"
type input "Gala Dinner"
click at [176, 181] on input "8:00 AM" at bounding box center [176, 181] width 32 height 10
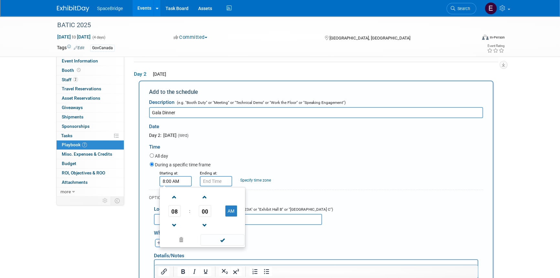
click at [178, 214] on span "08" at bounding box center [175, 211] width 12 height 12
click at [230, 215] on td "07" at bounding box center [233, 214] width 21 height 17
drag, startPoint x: 231, startPoint y: 210, endPoint x: 236, endPoint y: 227, distance: 17.4
click at [232, 211] on button "AM" at bounding box center [232, 210] width 12 height 11
type input "7:00 PM"
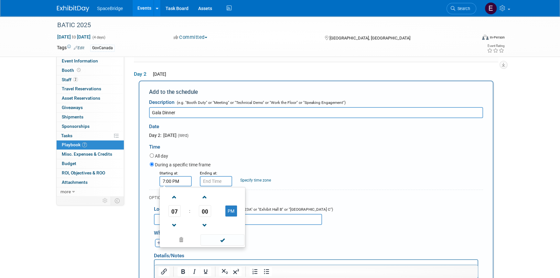
drag, startPoint x: 232, startPoint y: 241, endPoint x: 218, endPoint y: 208, distance: 36.0
click at [231, 239] on span at bounding box center [223, 239] width 44 height 11
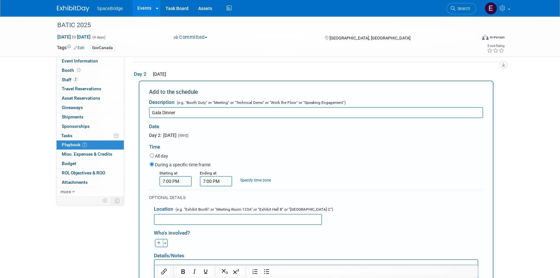
click at [216, 179] on input "7:00 PM" at bounding box center [216, 181] width 32 height 10
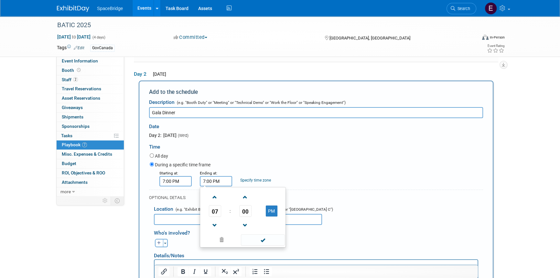
click at [216, 211] on span "07" at bounding box center [215, 211] width 12 height 12
click at [234, 230] on td "09" at bounding box center [232, 232] width 21 height 17
type input "9:00 PM"
click at [267, 241] on span at bounding box center [263, 239] width 44 height 11
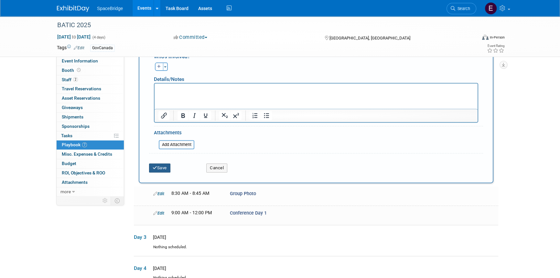
click at [162, 163] on button "Save" at bounding box center [159, 167] width 21 height 9
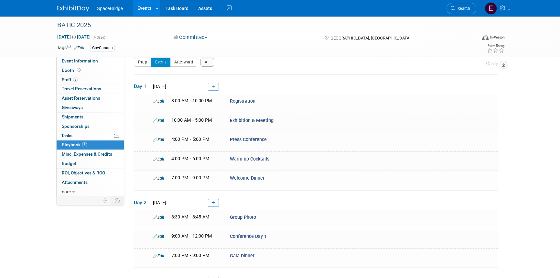
scroll to position [128, 0]
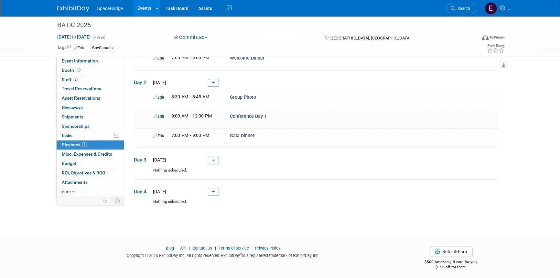
click at [213, 81] on icon at bounding box center [214, 83] width 4 height 4
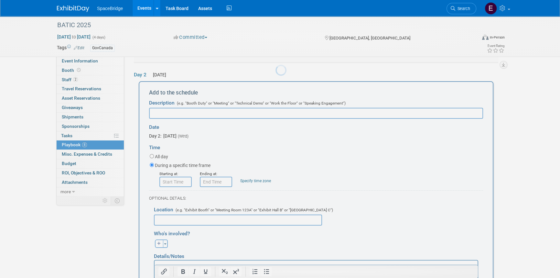
scroll to position [0, 0]
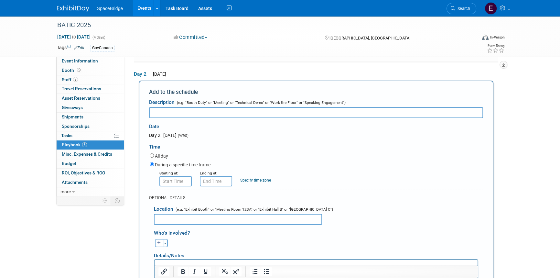
paste input "Exhibition & Meeting"
type input "Exhibition & Meeting"
click at [172, 178] on input "8:00 AM" at bounding box center [176, 181] width 32 height 10
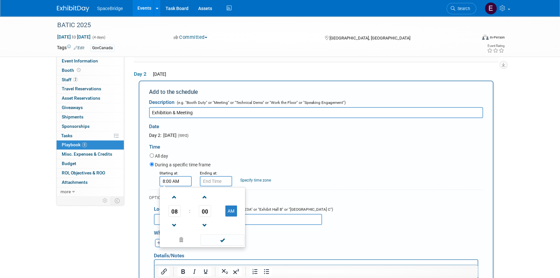
click at [174, 209] on span "08" at bounding box center [175, 211] width 12 height 12
click at [216, 231] on td "10" at bounding box center [213, 232] width 21 height 17
type input "10:00 AM"
click at [231, 238] on span at bounding box center [223, 239] width 44 height 11
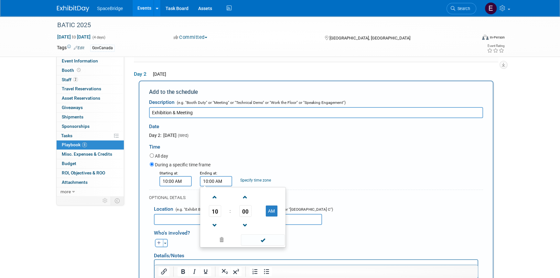
click at [223, 181] on input "10:00 AM" at bounding box center [216, 181] width 32 height 10
click at [215, 209] on span "10" at bounding box center [215, 211] width 12 height 12
click at [234, 212] on td "05" at bounding box center [232, 214] width 21 height 17
drag, startPoint x: 269, startPoint y: 209, endPoint x: 270, endPoint y: 230, distance: 21.4
click at [269, 209] on button "AM" at bounding box center [272, 210] width 12 height 11
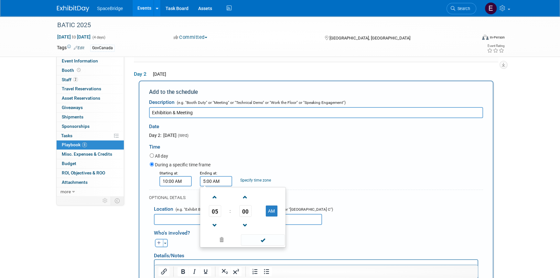
type input "5:00 PM"
drag, startPoint x: 264, startPoint y: 238, endPoint x: 293, endPoint y: 223, distance: 32.0
click at [264, 238] on span at bounding box center [263, 239] width 44 height 11
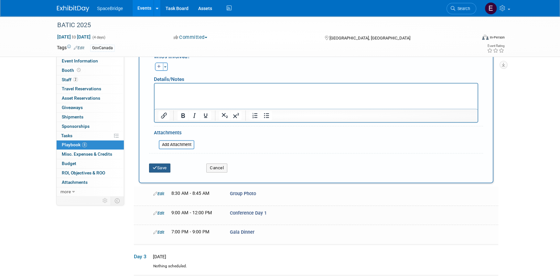
click at [159, 168] on button "Save" at bounding box center [159, 167] width 21 height 9
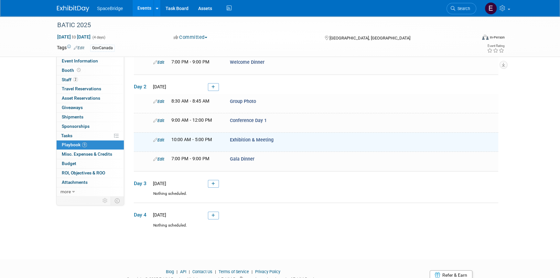
scroll to position [117, 0]
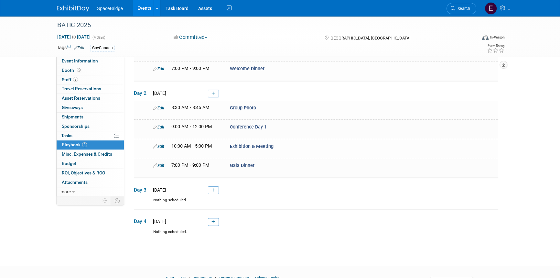
drag, startPoint x: 216, startPoint y: 185, endPoint x: 197, endPoint y: 180, distance: 20.4
click at [216, 186] on link at bounding box center [213, 190] width 11 height 8
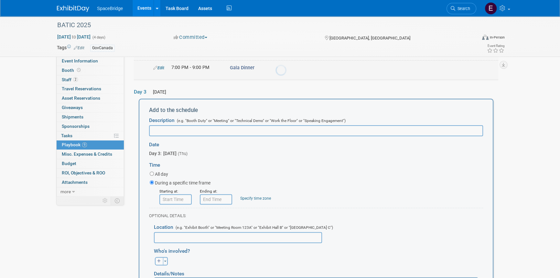
scroll to position [231, 0]
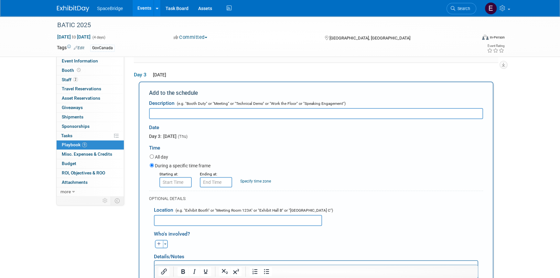
paste input "BATIC Fun Run"
type input "BATIC Fun Run"
click at [174, 179] on input "8:00 AM" at bounding box center [176, 182] width 32 height 10
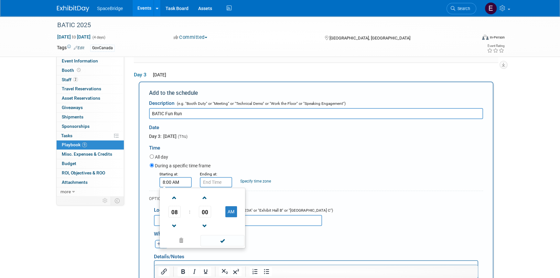
click at [172, 207] on span "08" at bounding box center [175, 212] width 12 height 12
click at [215, 210] on td "06" at bounding box center [213, 215] width 21 height 17
click at [200, 206] on span "00" at bounding box center [205, 212] width 12 height 12
click at [213, 211] on td "30" at bounding box center [213, 215] width 21 height 17
type input "6:30 AM"
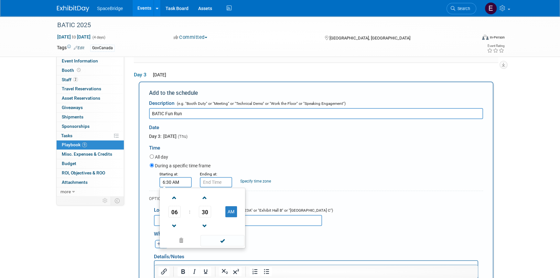
click at [229, 237] on span at bounding box center [223, 240] width 44 height 11
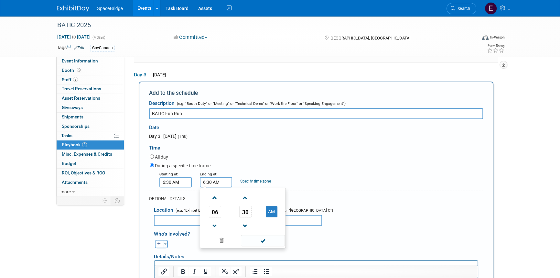
click at [216, 178] on input "6:30 AM" at bounding box center [216, 182] width 32 height 10
click at [216, 206] on span "06" at bounding box center [215, 212] width 12 height 12
click at [273, 214] on td "07" at bounding box center [274, 215] width 21 height 17
type input "7:30 AM"
click at [271, 236] on span at bounding box center [263, 240] width 44 height 11
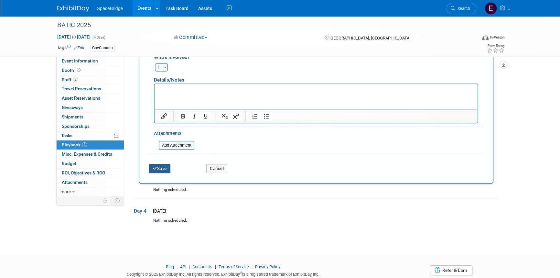
click at [161, 166] on button "Save" at bounding box center [159, 168] width 21 height 9
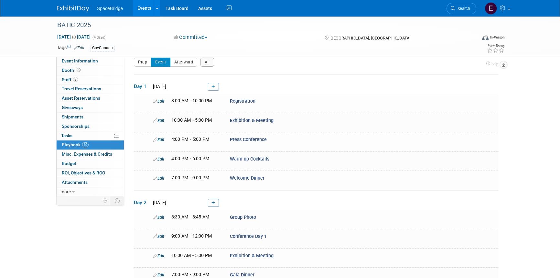
scroll to position [154, 0]
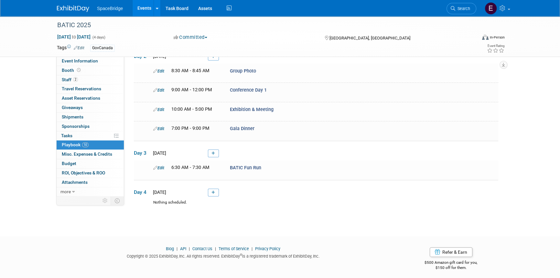
drag, startPoint x: 213, startPoint y: 150, endPoint x: 216, endPoint y: 146, distance: 4.1
click at [213, 151] on icon at bounding box center [214, 153] width 4 height 4
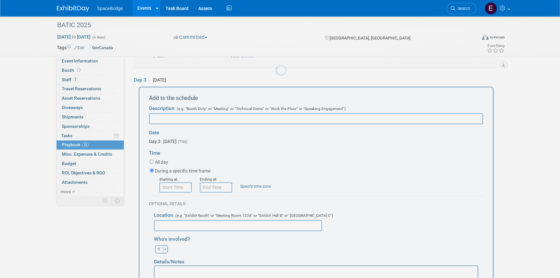
scroll to position [231, 0]
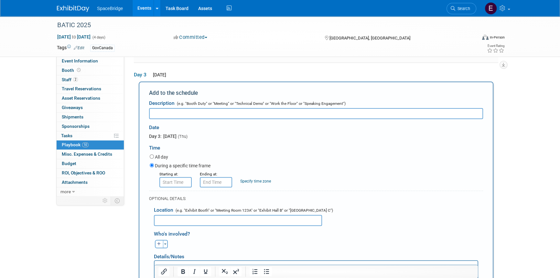
paste input "Conference Day 2"
type input "Conference Day 2"
click at [176, 178] on input "8:00 AM" at bounding box center [176, 182] width 32 height 10
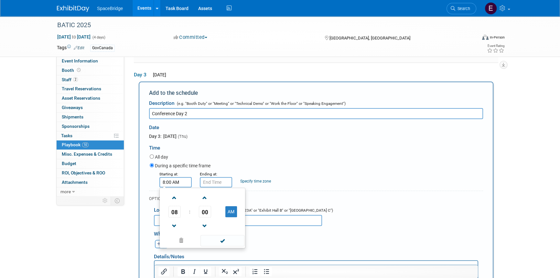
click at [176, 206] on span "08" at bounding box center [175, 212] width 12 height 12
click at [196, 231] on td "09" at bounding box center [192, 232] width 21 height 17
type input "9:00 AM"
drag, startPoint x: 224, startPoint y: 238, endPoint x: 213, endPoint y: 199, distance: 40.6
click at [223, 235] on span at bounding box center [223, 240] width 44 height 11
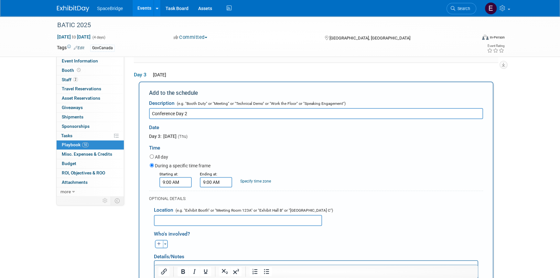
click at [220, 177] on input "9:00 AM" at bounding box center [216, 182] width 32 height 10
click at [218, 206] on span "09" at bounding box center [215, 212] width 12 height 12
click at [269, 230] on td "11" at bounding box center [274, 232] width 21 height 17
type input "11:00 AM"
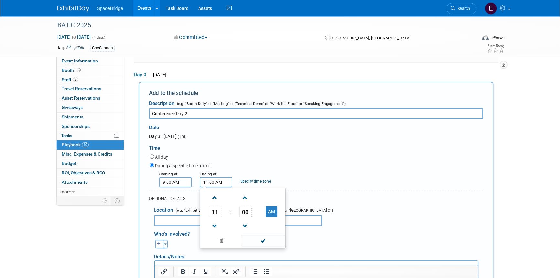
click at [267, 238] on span at bounding box center [263, 240] width 44 height 11
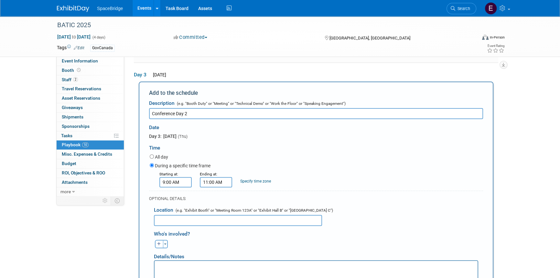
scroll to position [408, 0]
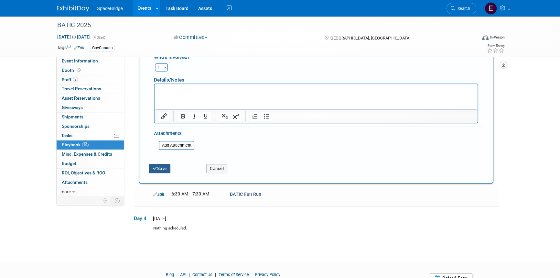
drag, startPoint x: 158, startPoint y: 161, endPoint x: 163, endPoint y: 161, distance: 4.9
click at [158, 164] on button "Save" at bounding box center [159, 168] width 21 height 9
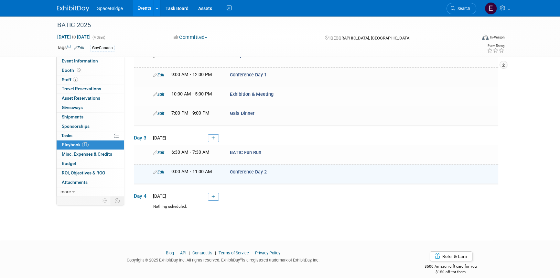
scroll to position [162, 0]
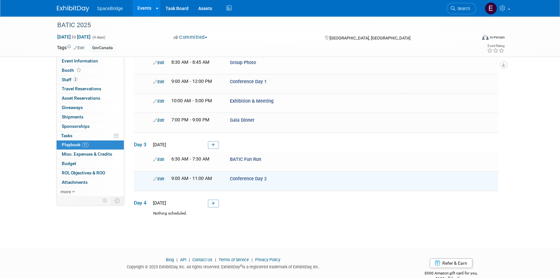
click at [214, 143] on icon at bounding box center [214, 145] width 4 height 4
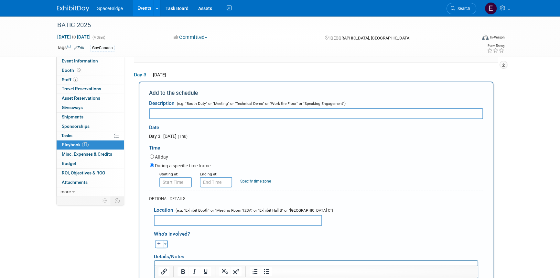
scroll to position [0, 0]
type input "Exhibition & Meeting"
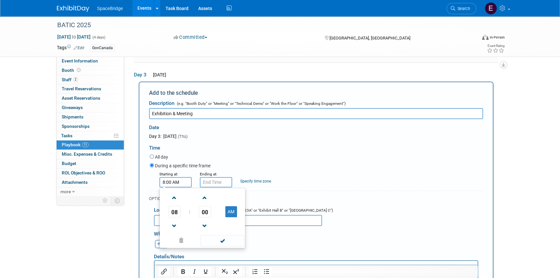
click at [171, 177] on input "8:00 AM" at bounding box center [176, 182] width 32 height 10
click at [172, 206] on span "08" at bounding box center [175, 212] width 12 height 12
click at [218, 231] on td "10" at bounding box center [213, 232] width 21 height 17
type input "10:00 AM"
click at [231, 235] on span at bounding box center [223, 240] width 44 height 11
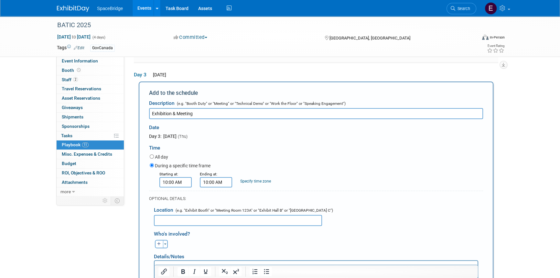
click at [215, 179] on input "10:00 AM" at bounding box center [216, 182] width 32 height 10
click at [210, 210] on span "10" at bounding box center [215, 212] width 12 height 12
click at [235, 214] on td "05" at bounding box center [232, 215] width 21 height 17
click at [270, 209] on button "AM" at bounding box center [272, 211] width 12 height 11
type input "5:00 PM"
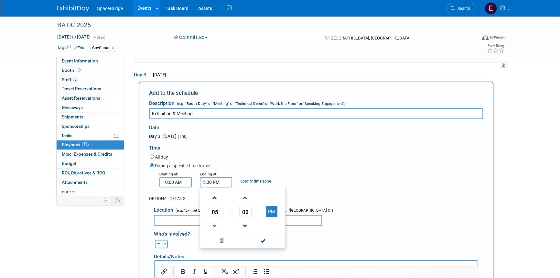
drag, startPoint x: 268, startPoint y: 238, endPoint x: 275, endPoint y: 235, distance: 7.8
click at [269, 238] on span at bounding box center [263, 240] width 44 height 11
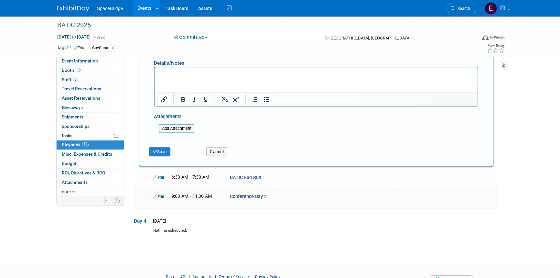
scroll to position [437, 0]
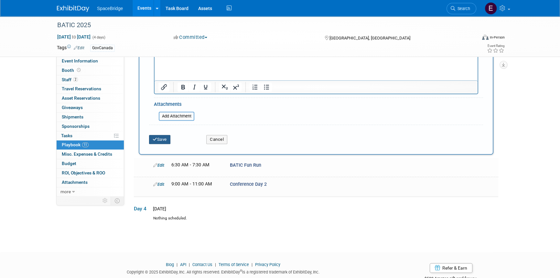
click at [161, 137] on button "Save" at bounding box center [159, 139] width 21 height 9
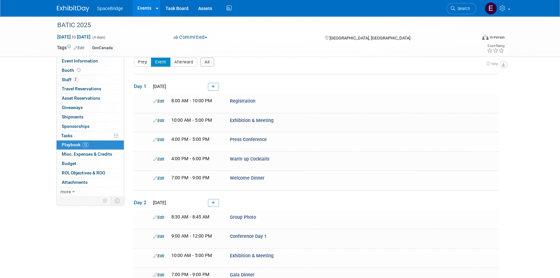
scroll to position [192, 0]
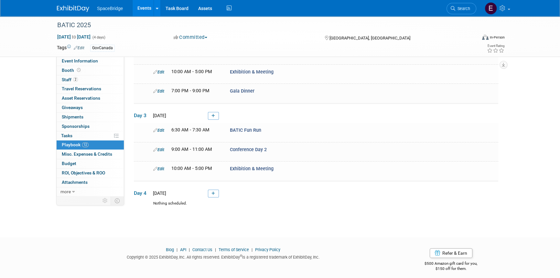
click at [214, 114] on icon at bounding box center [214, 116] width 4 height 4
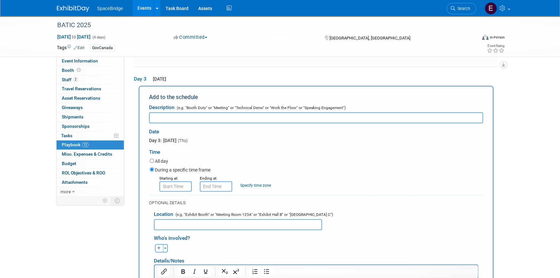
scroll to position [231, 0]
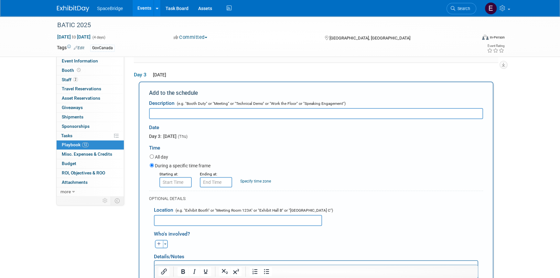
paste input "Farewell Dinner"
type input "Farewell Dinner"
click at [173, 178] on input "8:00 AM" at bounding box center [176, 182] width 32 height 10
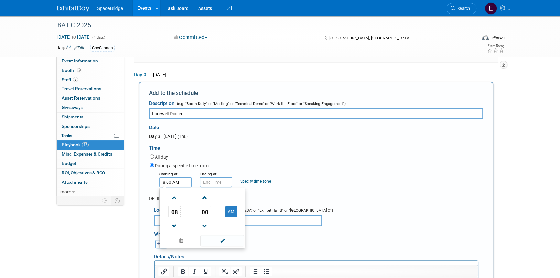
click at [176, 208] on span "08" at bounding box center [175, 212] width 12 height 12
click at [209, 214] on td "06" at bounding box center [213, 215] width 21 height 17
click at [231, 207] on button "AM" at bounding box center [232, 211] width 12 height 11
type input "6:00 PM"
click at [230, 241] on span at bounding box center [223, 240] width 44 height 11
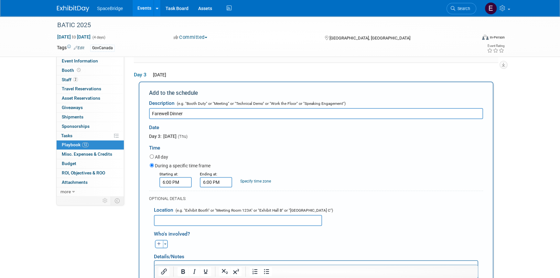
click at [211, 179] on input "6:00 PM" at bounding box center [216, 182] width 32 height 10
drag, startPoint x: 212, startPoint y: 209, endPoint x: 218, endPoint y: 215, distance: 8.9
click at [212, 209] on span "06" at bounding box center [215, 212] width 12 height 12
click at [249, 228] on td "10" at bounding box center [253, 232] width 21 height 17
click at [270, 209] on button "PM" at bounding box center [272, 211] width 12 height 11
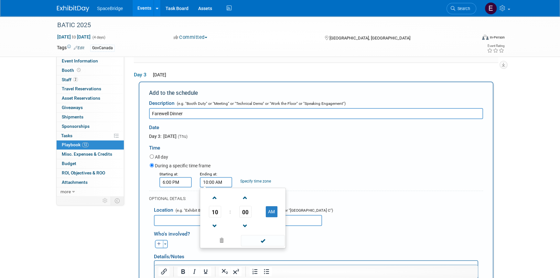
click at [270, 209] on button "AM" at bounding box center [272, 211] width 12 height 11
type input "10:00 PM"
click at [267, 240] on span at bounding box center [263, 240] width 44 height 11
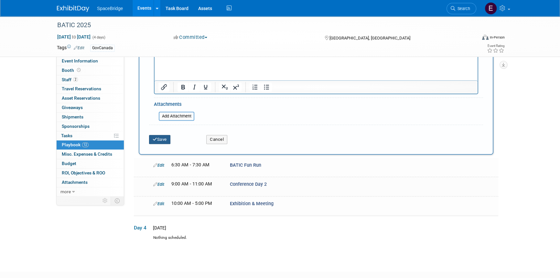
click at [158, 136] on button "Save" at bounding box center [159, 139] width 21 height 9
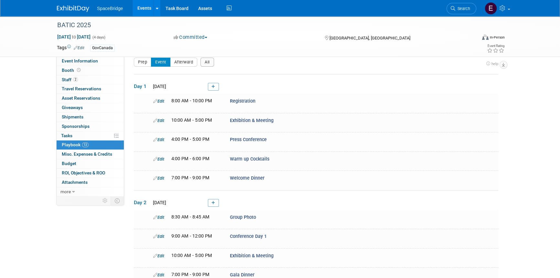
scroll to position [210, 0]
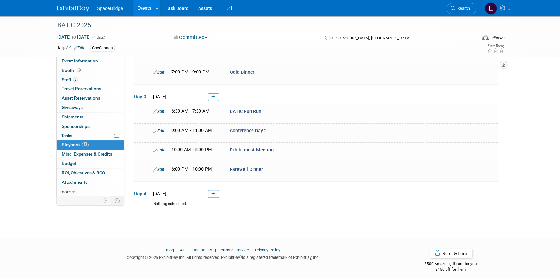
drag, startPoint x: 211, startPoint y: 92, endPoint x: 230, endPoint y: 110, distance: 25.6
click at [211, 93] on link at bounding box center [213, 97] width 11 height 8
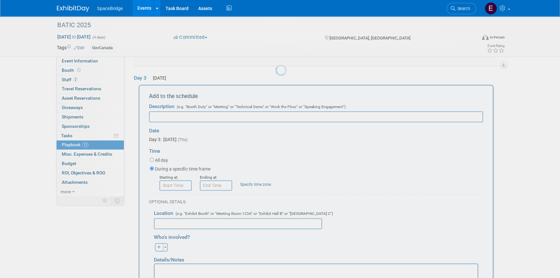
scroll to position [231, 0]
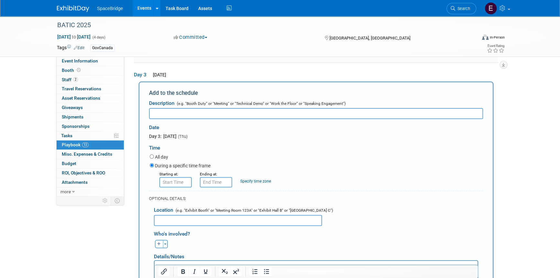
paste input "Nightcap Party"
type input "Nightcap Party"
click at [175, 178] on input "8:00 AM" at bounding box center [176, 182] width 32 height 10
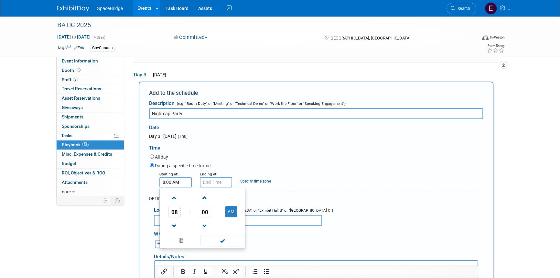
click at [175, 206] on span "08" at bounding box center [175, 212] width 12 height 12
click at [214, 230] on td "10" at bounding box center [213, 232] width 21 height 17
click at [232, 201] on td at bounding box center [231, 197] width 26 height 17
click at [232, 209] on button "AM" at bounding box center [232, 211] width 12 height 11
type input "10:00 PM"
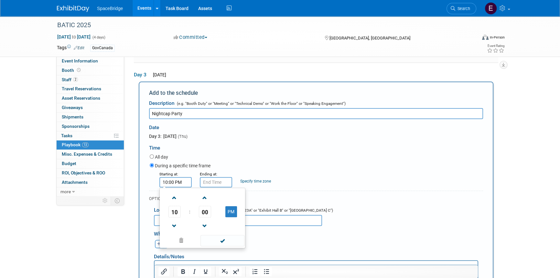
click at [224, 235] on span at bounding box center [223, 240] width 44 height 11
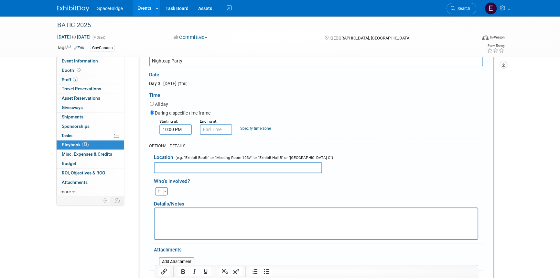
scroll to position [378, 0]
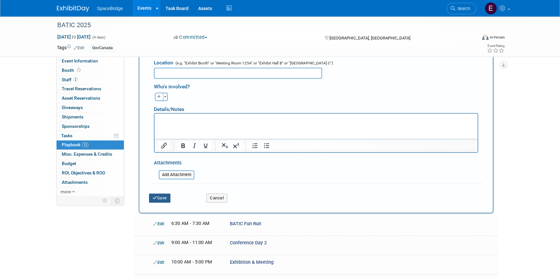
drag, startPoint x: 158, startPoint y: 192, endPoint x: 216, endPoint y: 202, distance: 58.8
click at [159, 194] on button "Save" at bounding box center [159, 198] width 21 height 9
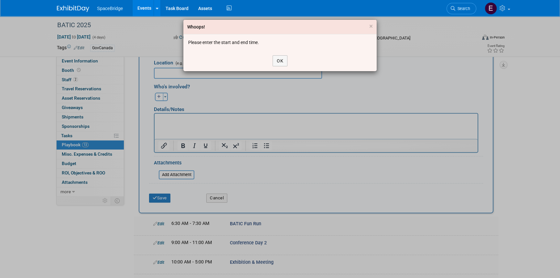
click at [289, 56] on div "OK" at bounding box center [280, 60] width 194 height 21
drag, startPoint x: 272, startPoint y: 61, endPoint x: 276, endPoint y: 62, distance: 3.7
click at [273, 61] on div "OK" at bounding box center [280, 60] width 194 height 21
click at [277, 63] on button "OK" at bounding box center [280, 60] width 15 height 11
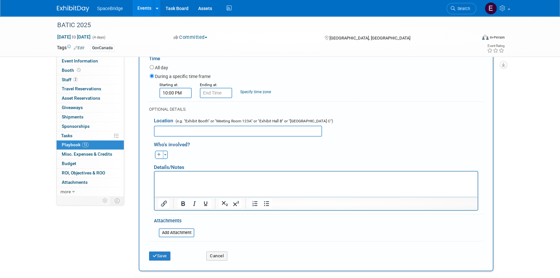
scroll to position [319, 0]
click at [218, 89] on input "10:00 PM" at bounding box center [216, 94] width 32 height 10
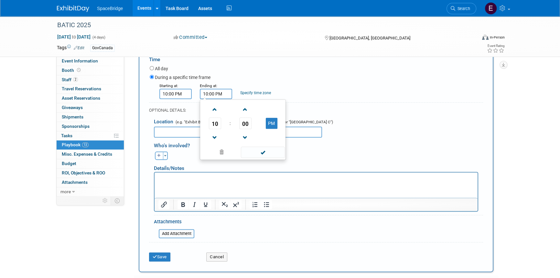
click at [217, 120] on span "10" at bounding box center [215, 123] width 12 height 12
click at [212, 107] on td "12" at bounding box center [212, 109] width 21 height 17
click at [272, 120] on button "PM" at bounding box center [272, 123] width 12 height 11
type input "12:00 AM"
click at [259, 147] on span at bounding box center [263, 152] width 44 height 11
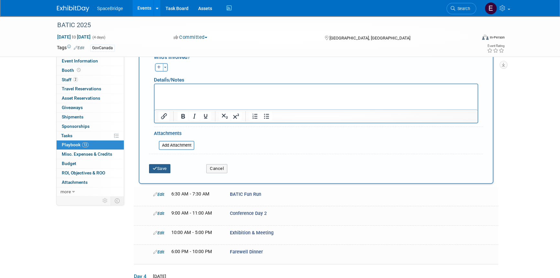
click at [162, 165] on button "Save" at bounding box center [159, 168] width 21 height 9
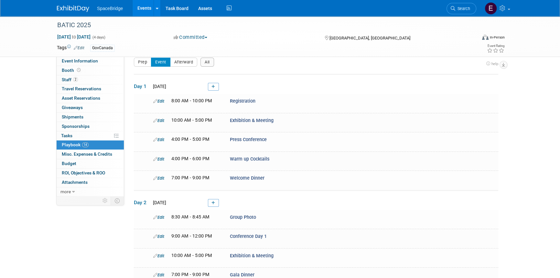
scroll to position [229, 0]
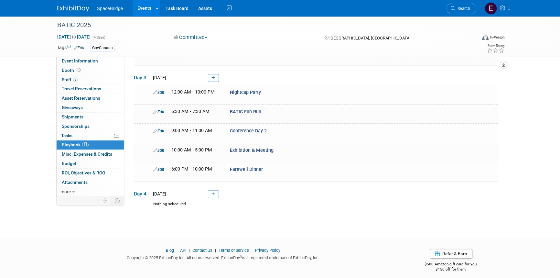
drag, startPoint x: 215, startPoint y: 187, endPoint x: 232, endPoint y: 194, distance: 18.7
click at [215, 192] on icon at bounding box center [214, 194] width 4 height 4
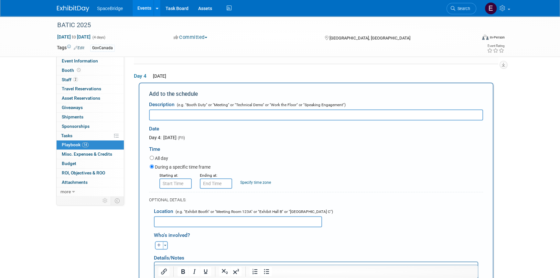
scroll to position [0, 0]
paste input "Social Activity:"
type input "Social Activity:"
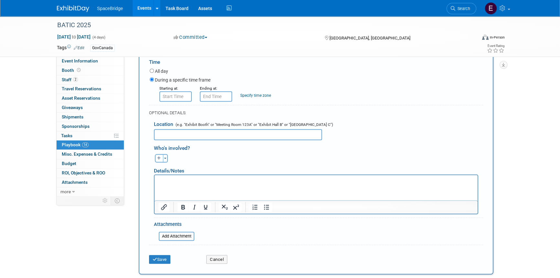
scroll to position [434, 0]
click at [195, 183] on html at bounding box center [316, 177] width 323 height 9
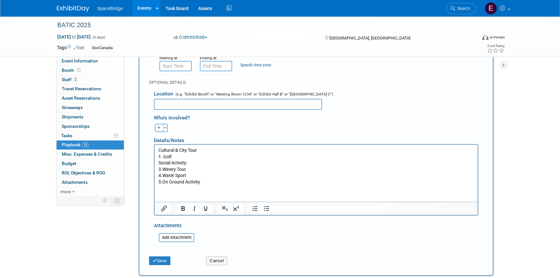
scroll to position [463, 0]
click at [154, 259] on icon "submit" at bounding box center [155, 261] width 5 height 4
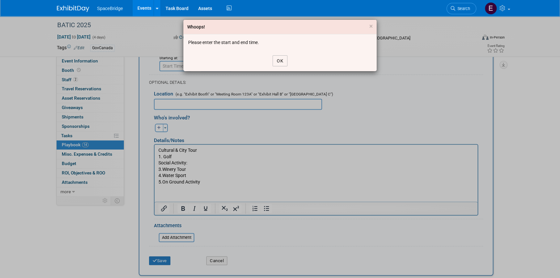
click at [276, 59] on button "OK" at bounding box center [280, 60] width 15 height 11
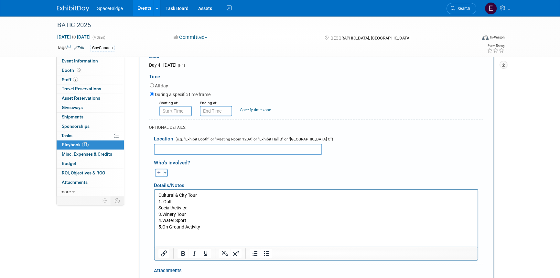
scroll to position [404, 0]
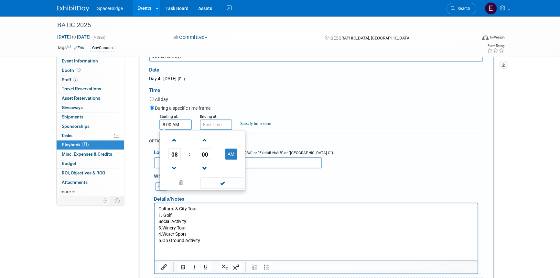
click at [172, 119] on input "8:00 AM" at bounding box center [176, 124] width 32 height 10
click at [177, 150] on span "08" at bounding box center [175, 154] width 12 height 12
click at [188, 154] on td "05" at bounding box center [192, 157] width 21 height 17
click at [204, 148] on span "00" at bounding box center [205, 154] width 12 height 12
click at [216, 153] on td "30" at bounding box center [213, 157] width 21 height 17
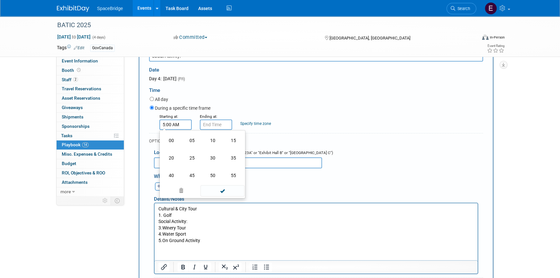
type input "5:30 AM"
drag, startPoint x: 227, startPoint y: 178, endPoint x: 220, endPoint y: 172, distance: 9.4
click at [227, 178] on span at bounding box center [223, 182] width 44 height 11
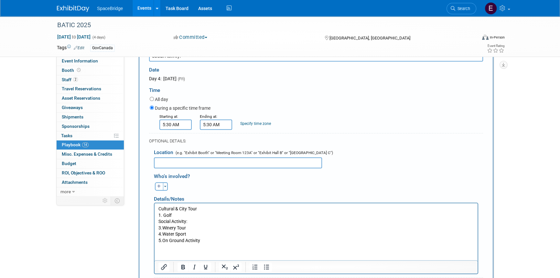
click at [210, 119] on input "5:30 AM" at bounding box center [216, 124] width 32 height 10
click at [215, 150] on span "05" at bounding box center [215, 154] width 12 height 12
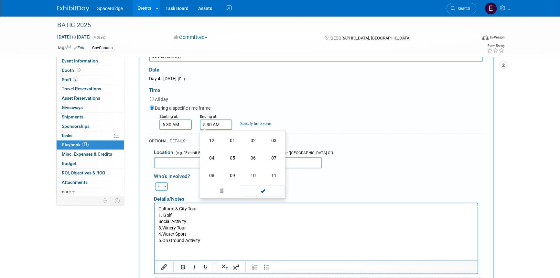
click at [213, 153] on td "04" at bounding box center [212, 157] width 21 height 17
click at [278, 149] on td "AM" at bounding box center [272, 154] width 26 height 12
click at [267, 152] on button "AM" at bounding box center [272, 154] width 12 height 11
type input "4:30 PM"
drag, startPoint x: 263, startPoint y: 172, endPoint x: 272, endPoint y: 177, distance: 10.3
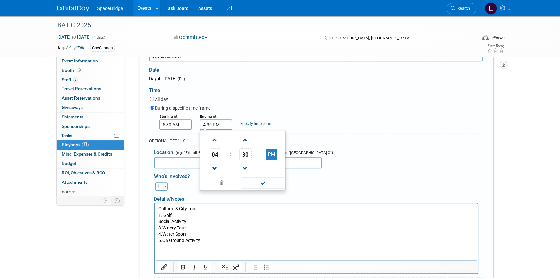
click at [263, 177] on span at bounding box center [263, 182] width 44 height 11
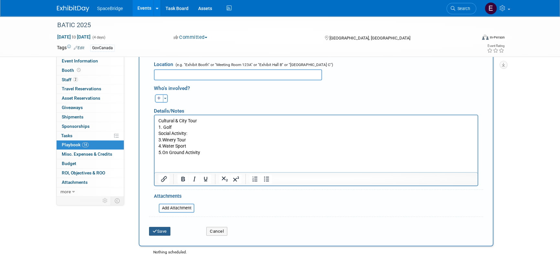
click at [165, 227] on button "Save" at bounding box center [159, 231] width 21 height 9
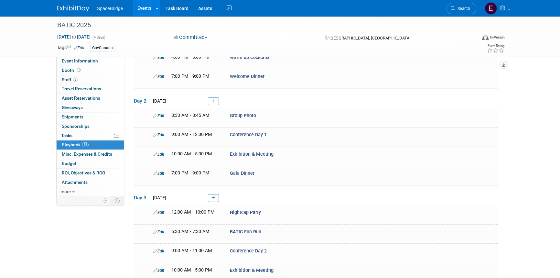
scroll to position [0, 0]
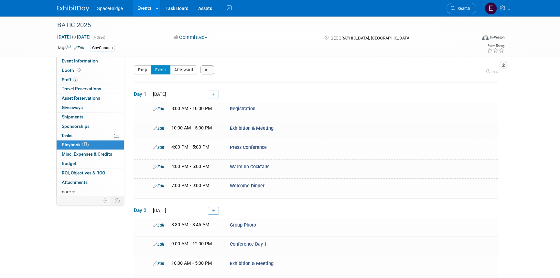
click at [86, 61] on span "Event Information" at bounding box center [80, 60] width 36 height 5
